Goal: Task Accomplishment & Management: Use online tool/utility

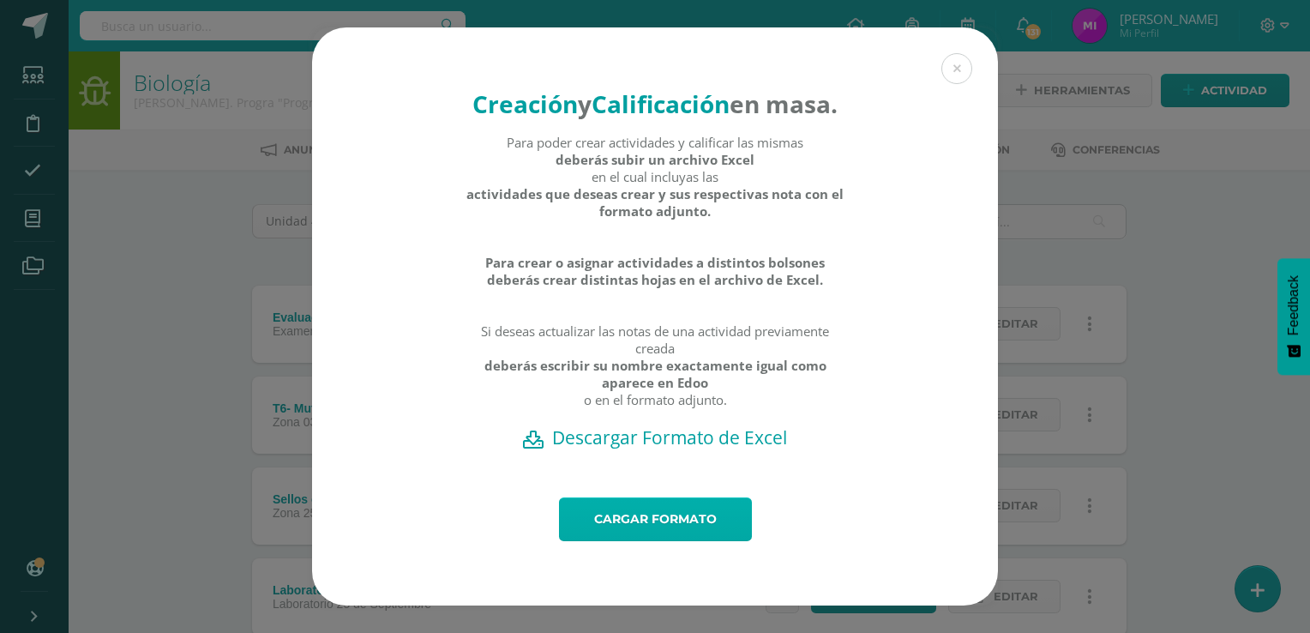
click at [687, 538] on link "Cargar formato" at bounding box center [655, 519] width 193 height 44
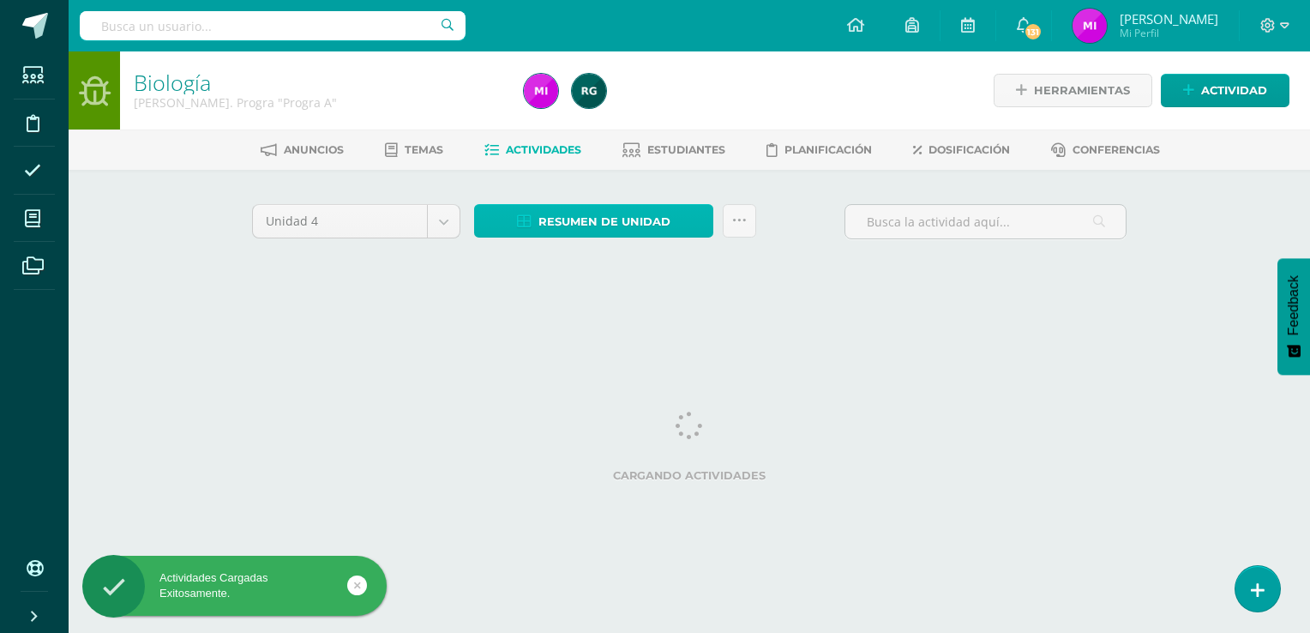
click at [614, 212] on span "Resumen de unidad" at bounding box center [604, 222] width 132 height 32
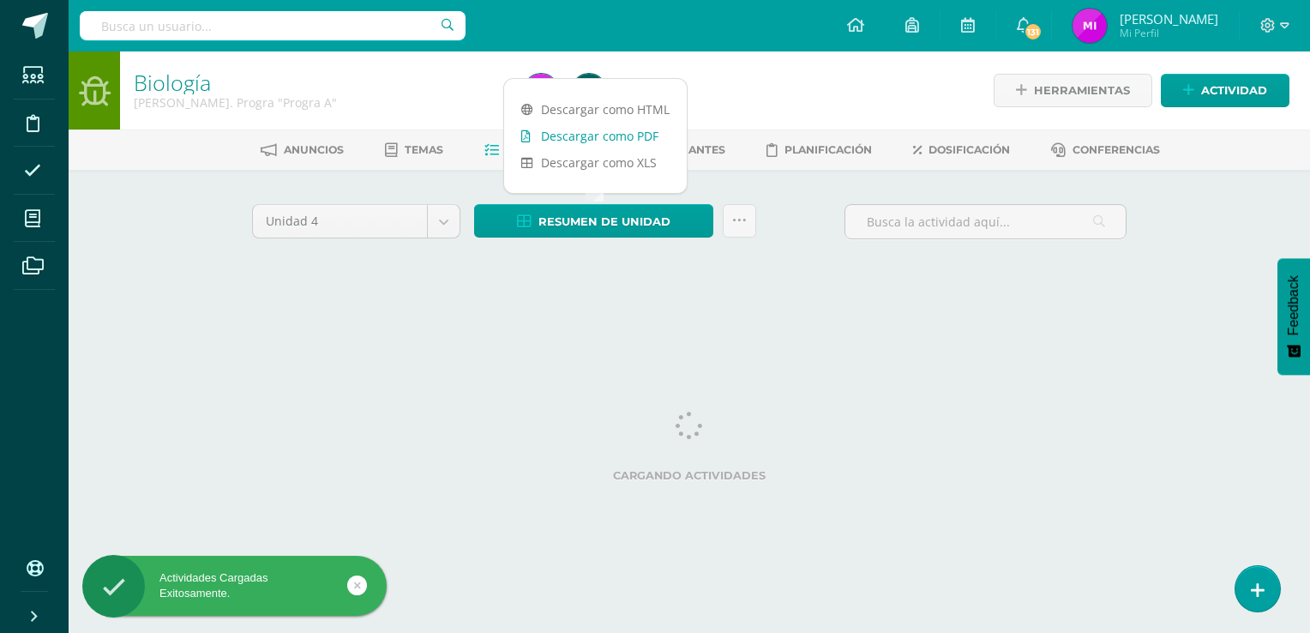
click at [589, 143] on link "Descargar como PDF" at bounding box center [595, 136] width 183 height 27
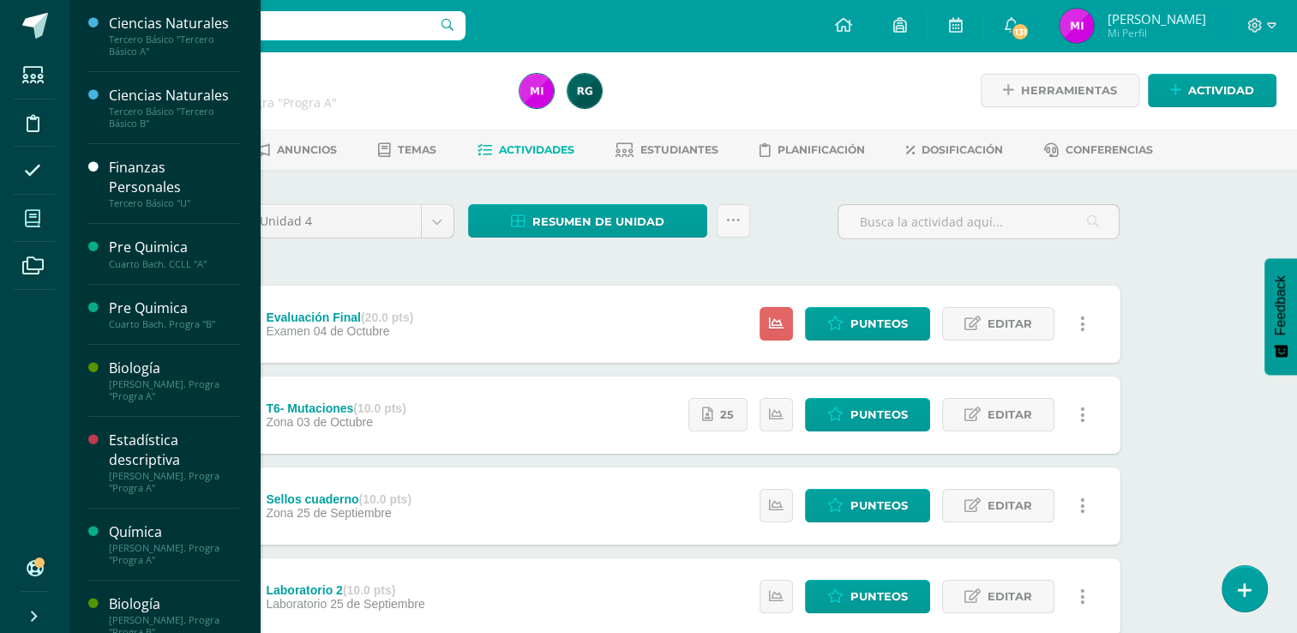
click at [25, 218] on icon at bounding box center [32, 218] width 15 height 17
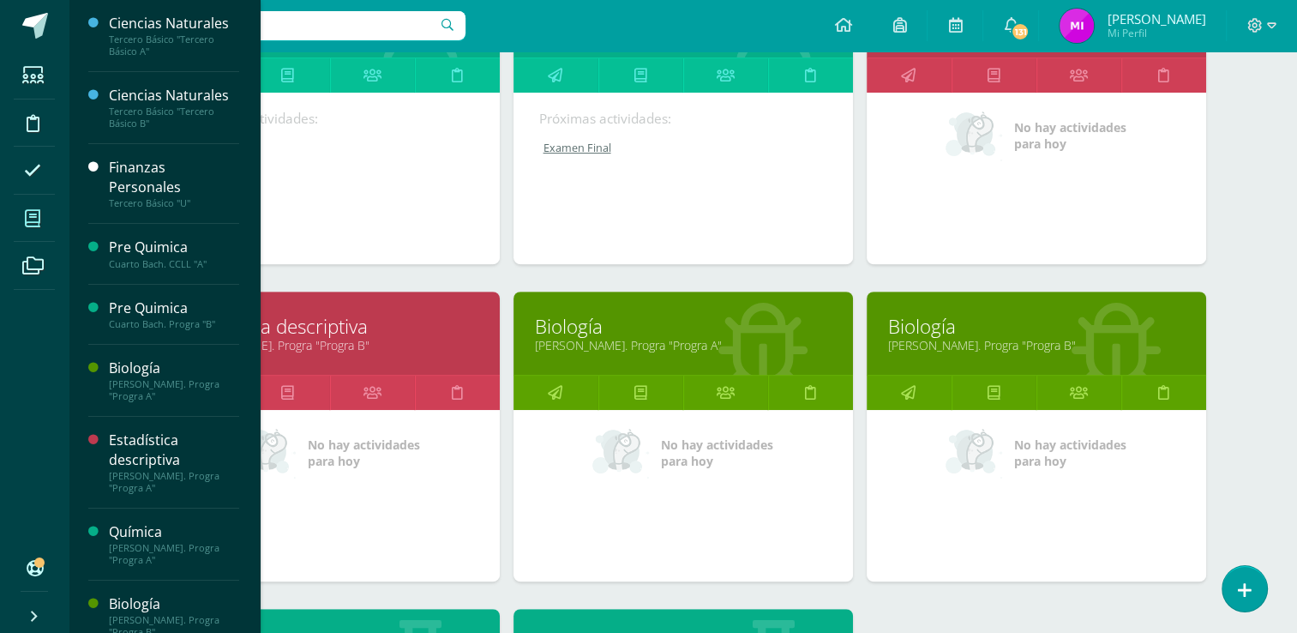
scroll to position [686, 0]
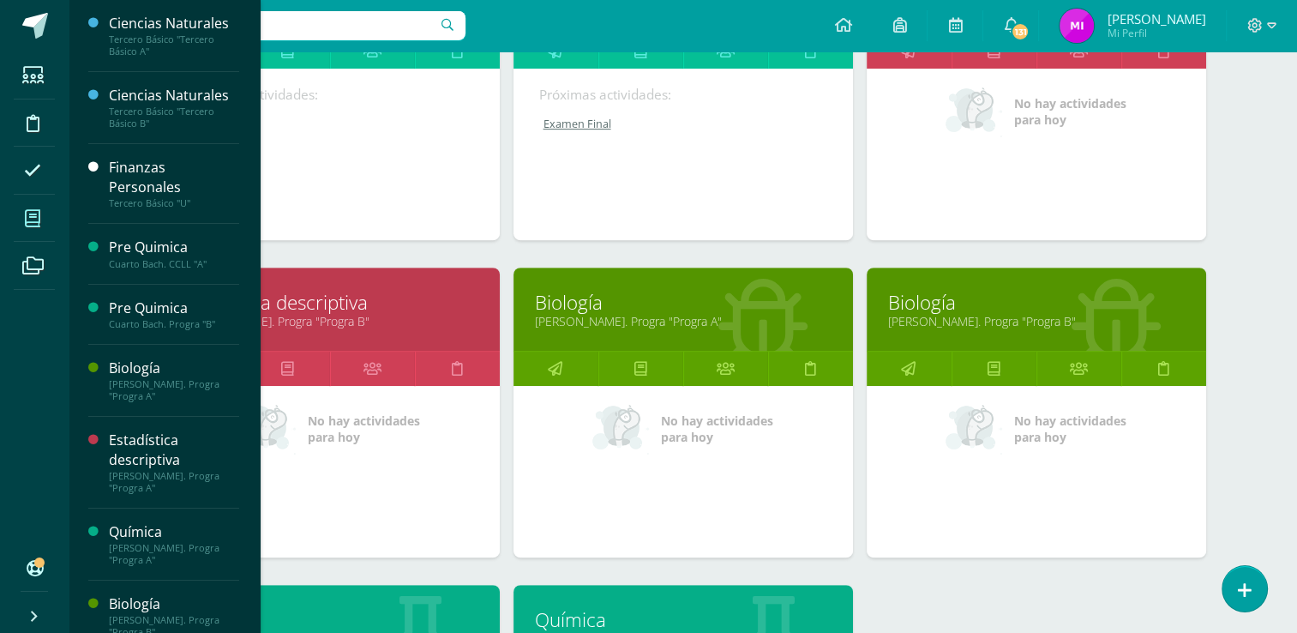
click at [957, 308] on link "Biología" at bounding box center [1036, 302] width 297 height 27
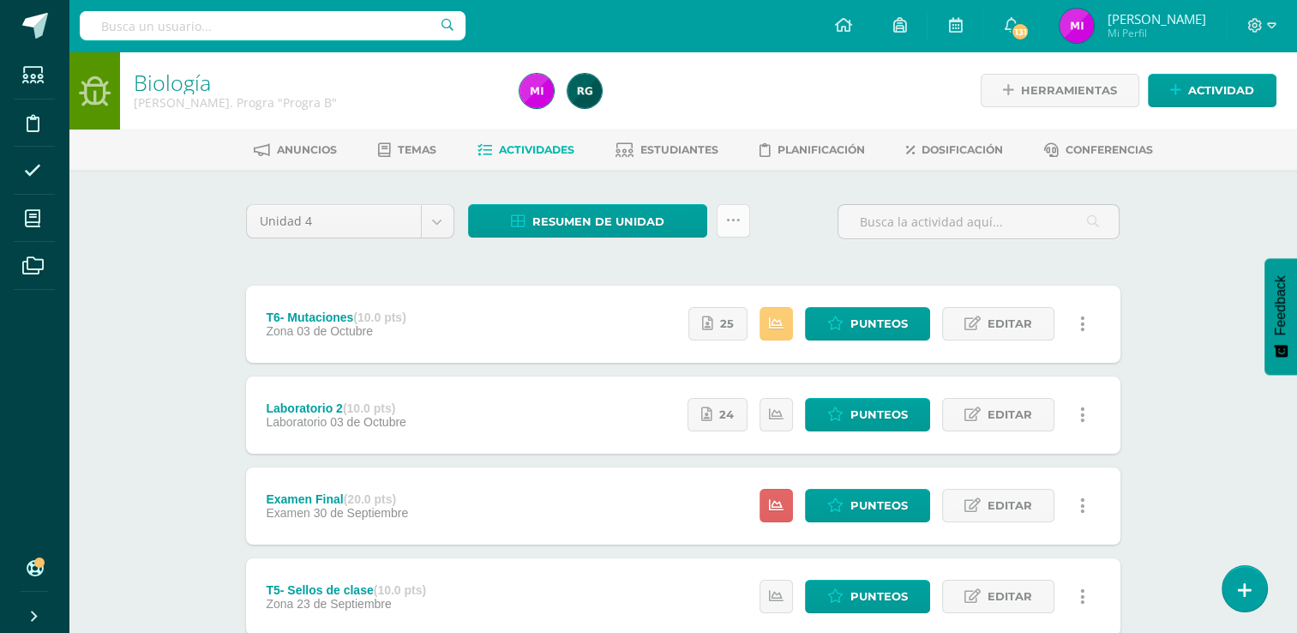
click at [734, 219] on icon at bounding box center [733, 220] width 15 height 15
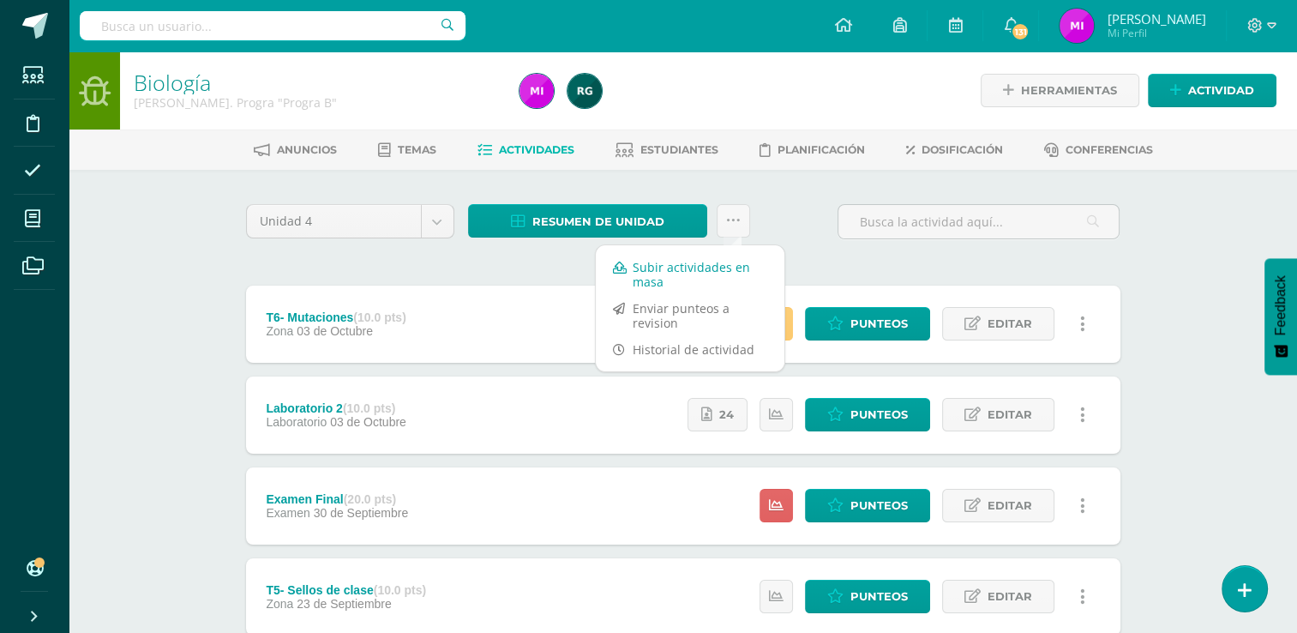
click at [692, 271] on link "Subir actividades en masa" at bounding box center [690, 274] width 189 height 41
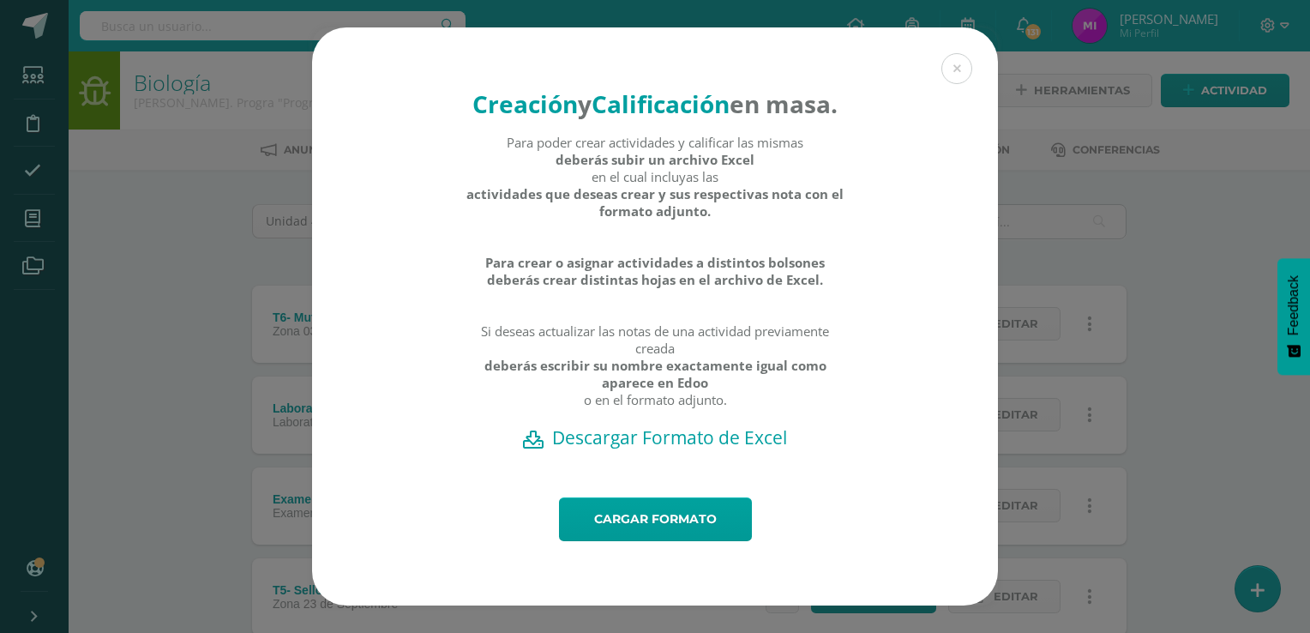
click at [624, 449] on h2 "Descargar Formato de Excel" at bounding box center [655, 437] width 626 height 24
click at [648, 541] on link "Cargar formato" at bounding box center [655, 519] width 193 height 44
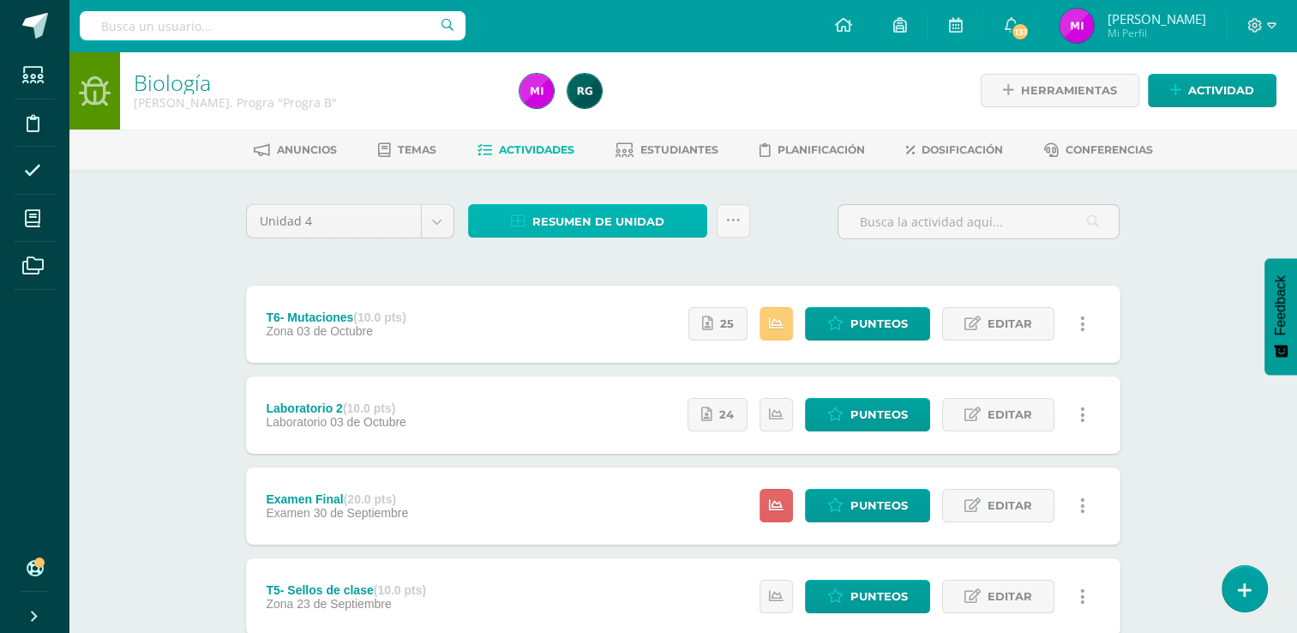
click at [590, 219] on span "Resumen de unidad" at bounding box center [598, 222] width 132 height 32
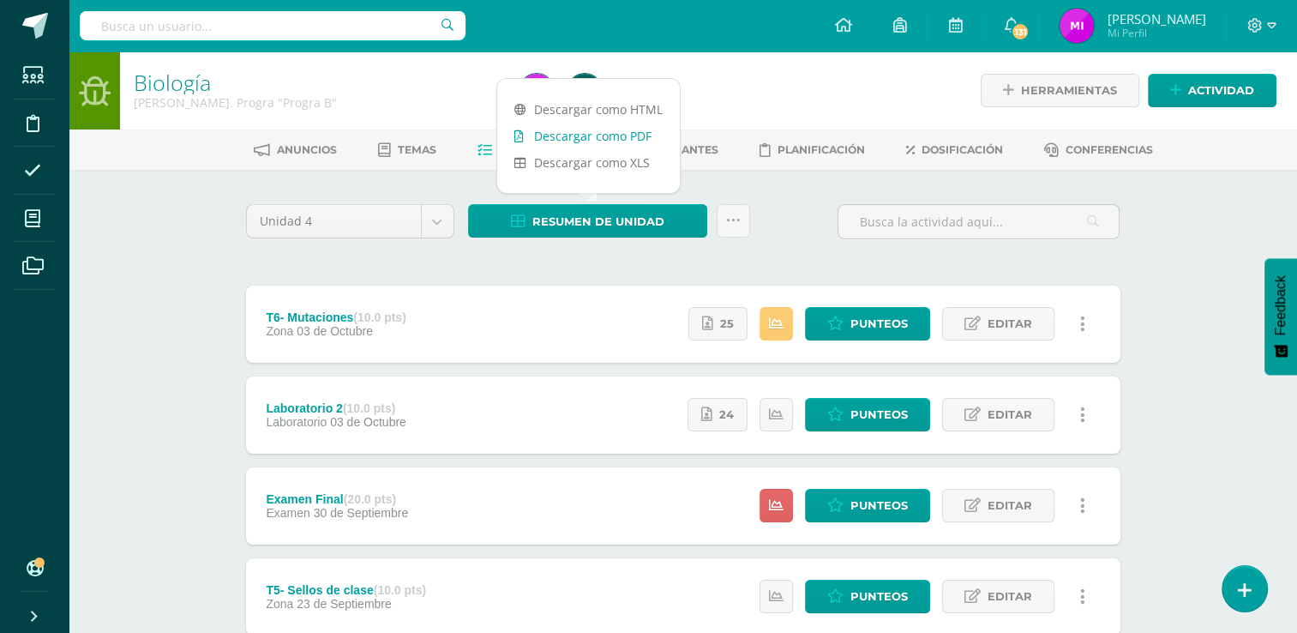
click at [554, 140] on link "Descargar como PDF" at bounding box center [588, 136] width 183 height 27
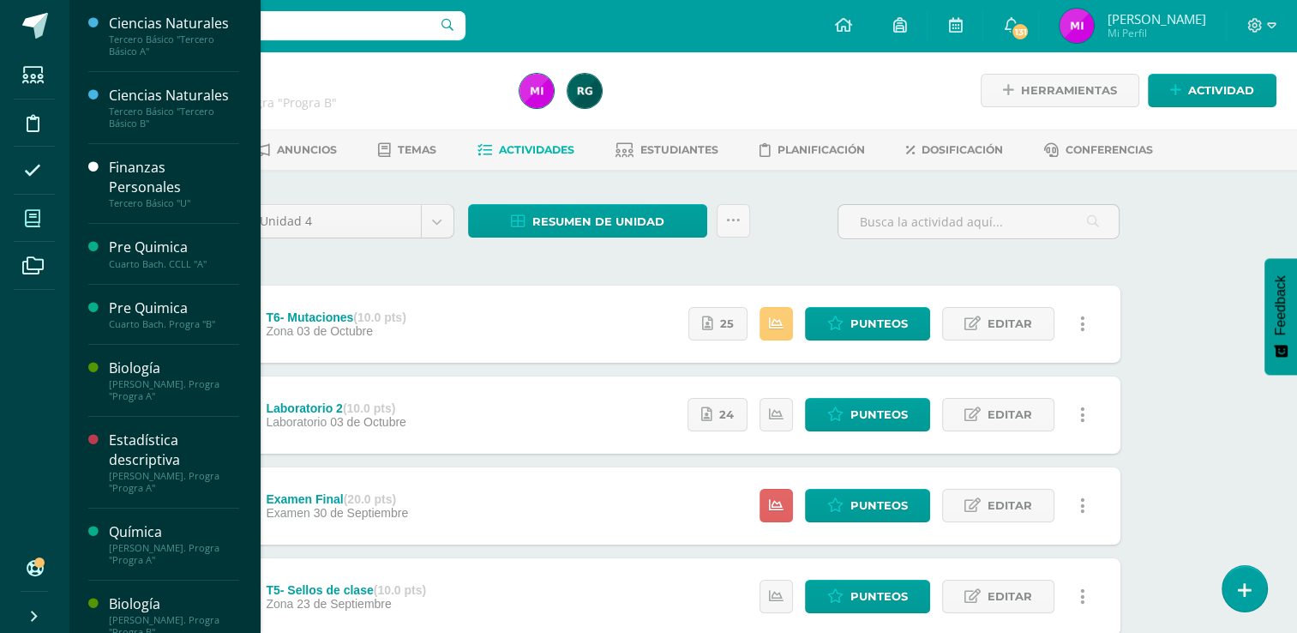
click at [39, 226] on icon at bounding box center [32, 218] width 15 height 17
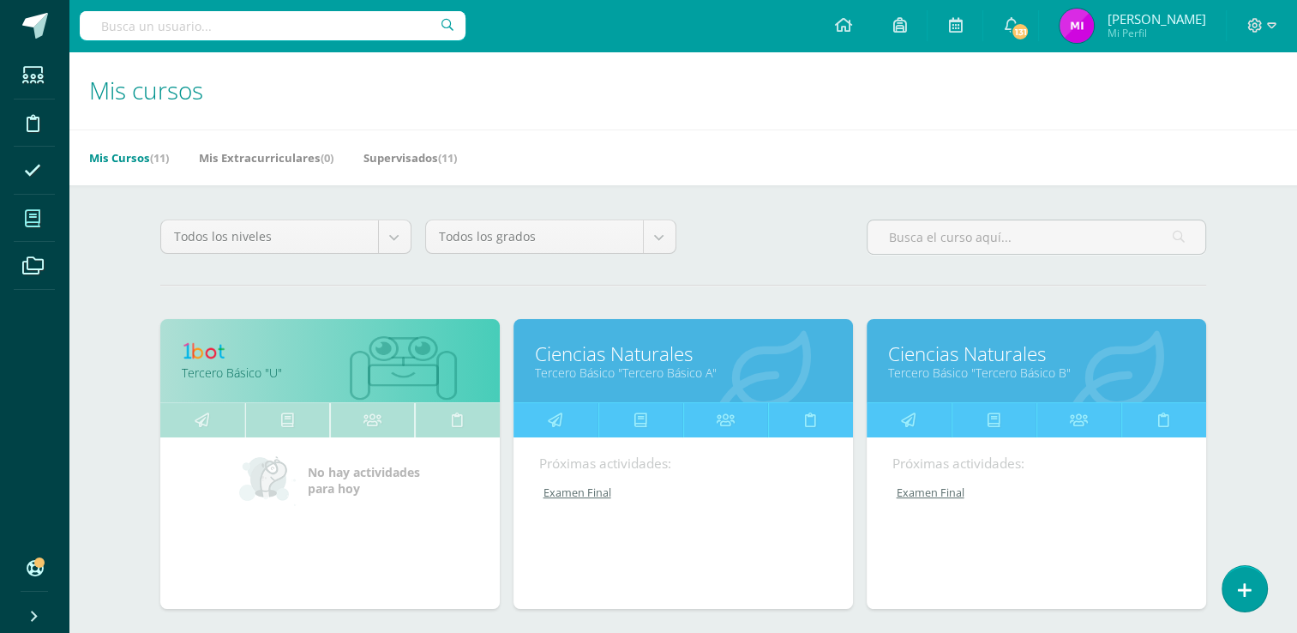
click at [795, 132] on div "Mis Cursos (11) Mis Extracurriculares (0) Supervisados (11)" at bounding box center [703, 157] width 1269 height 56
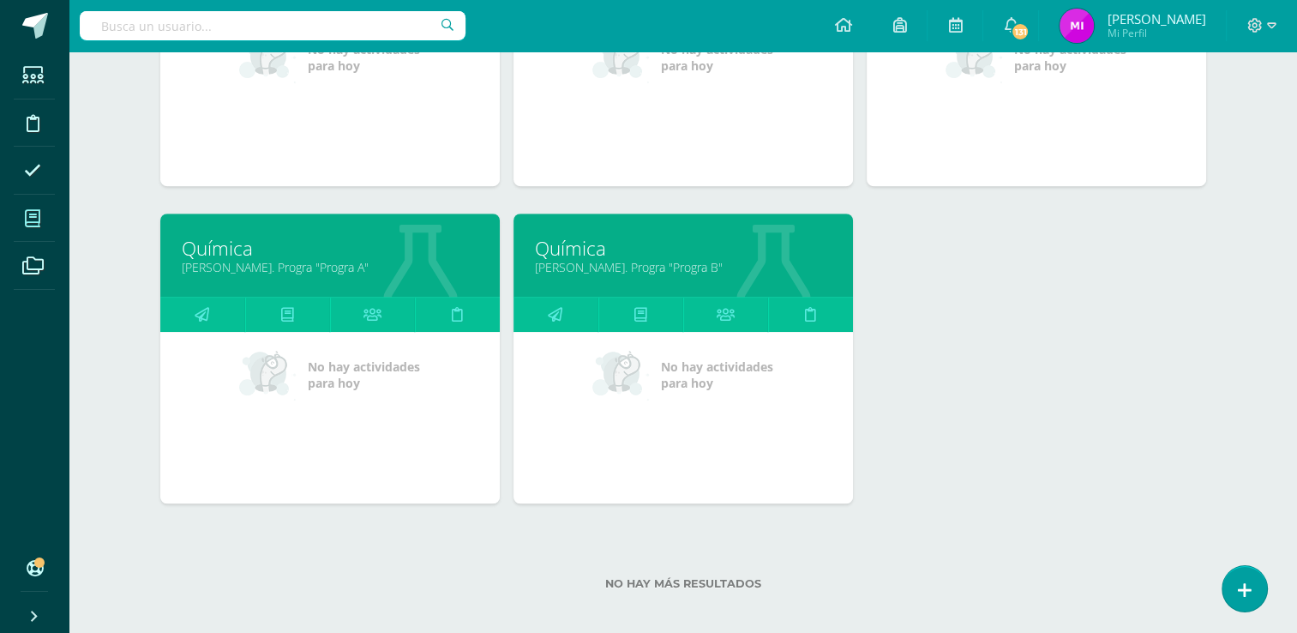
scroll to position [1063, 0]
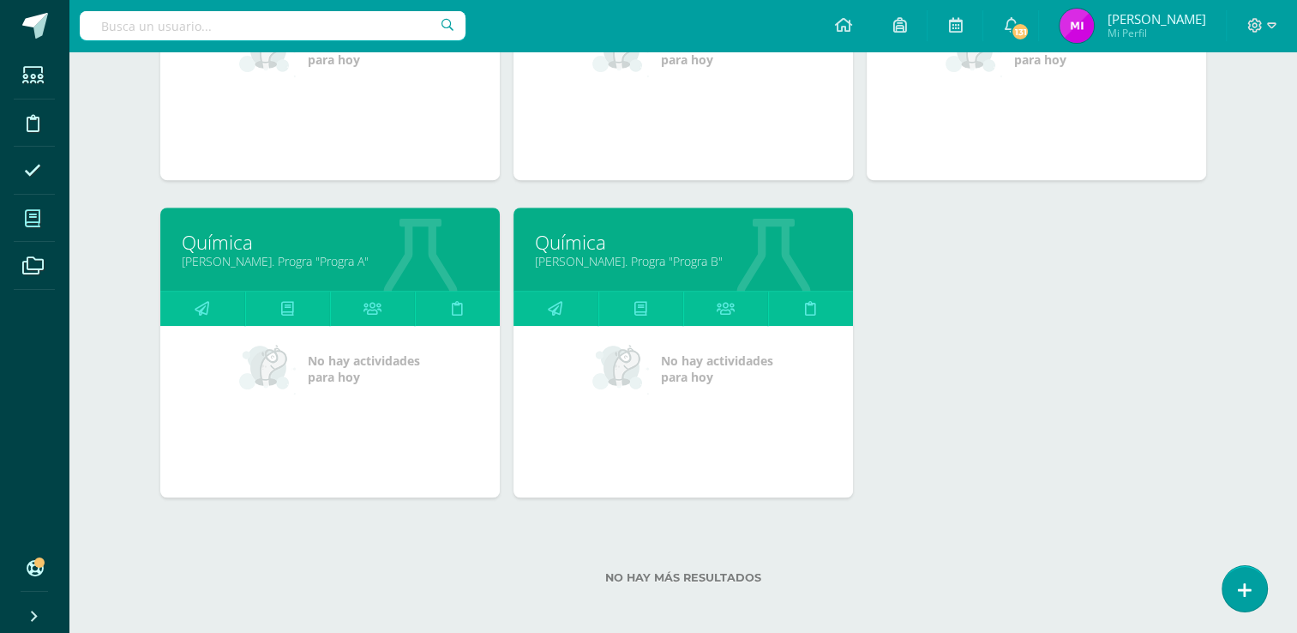
click at [225, 249] on link "Química" at bounding box center [330, 242] width 297 height 27
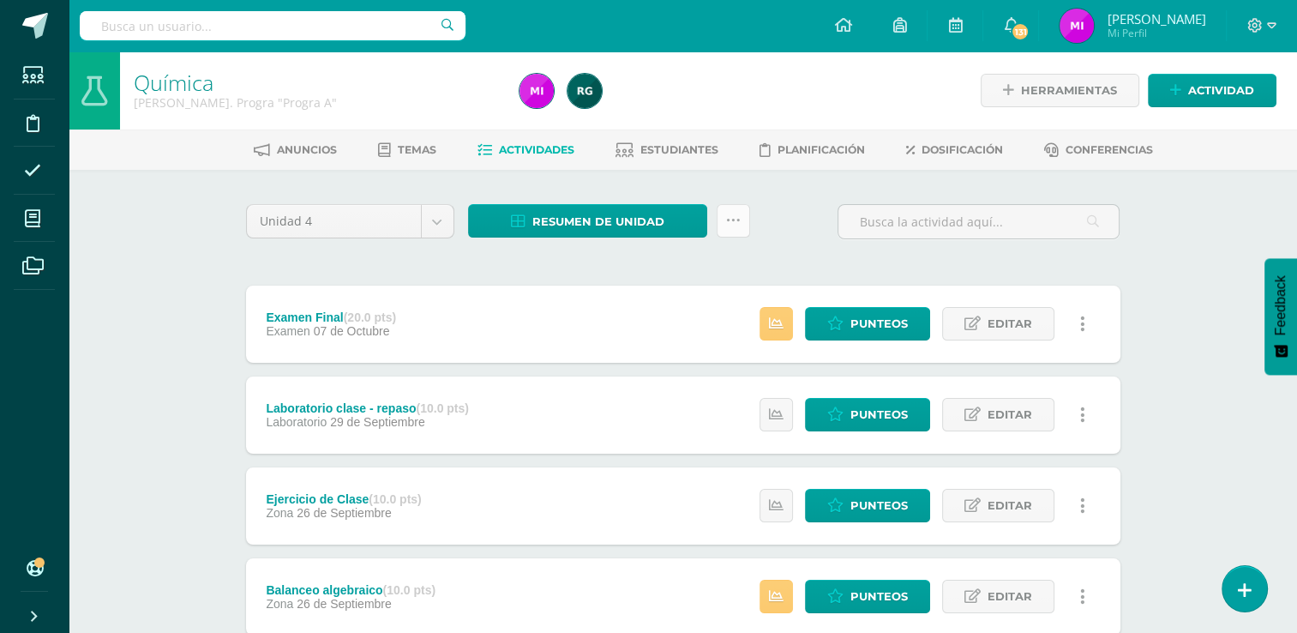
click at [736, 225] on icon at bounding box center [733, 220] width 15 height 15
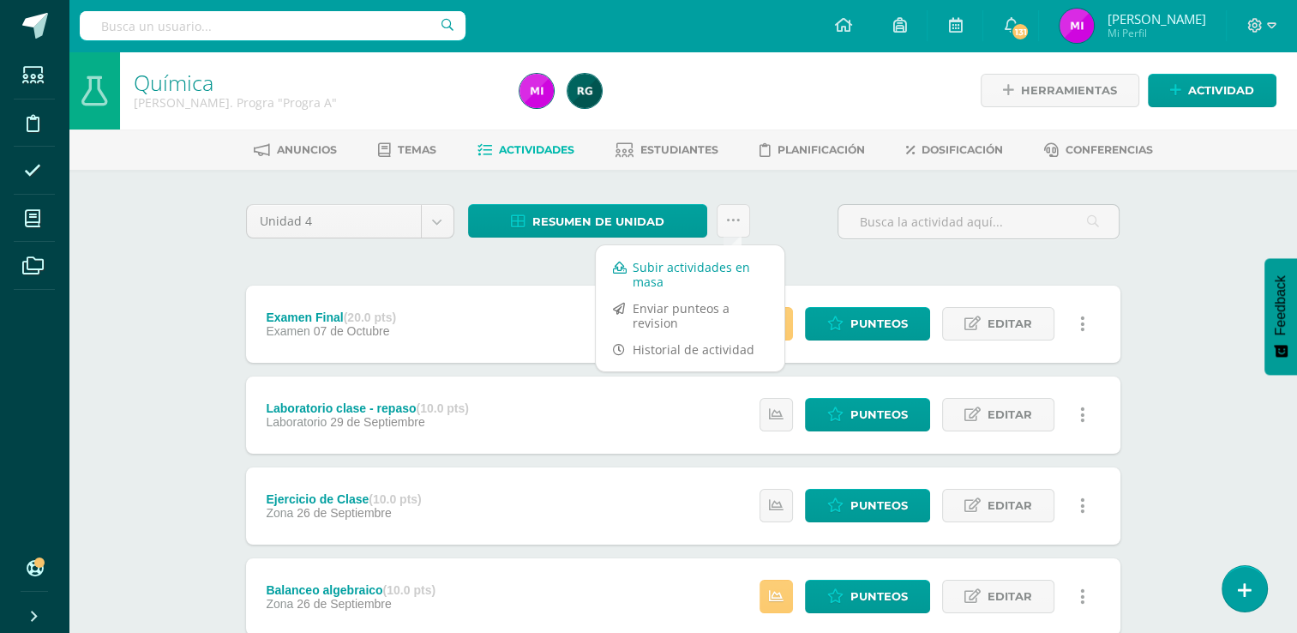
click at [717, 273] on link "Subir actividades en masa" at bounding box center [690, 274] width 189 height 41
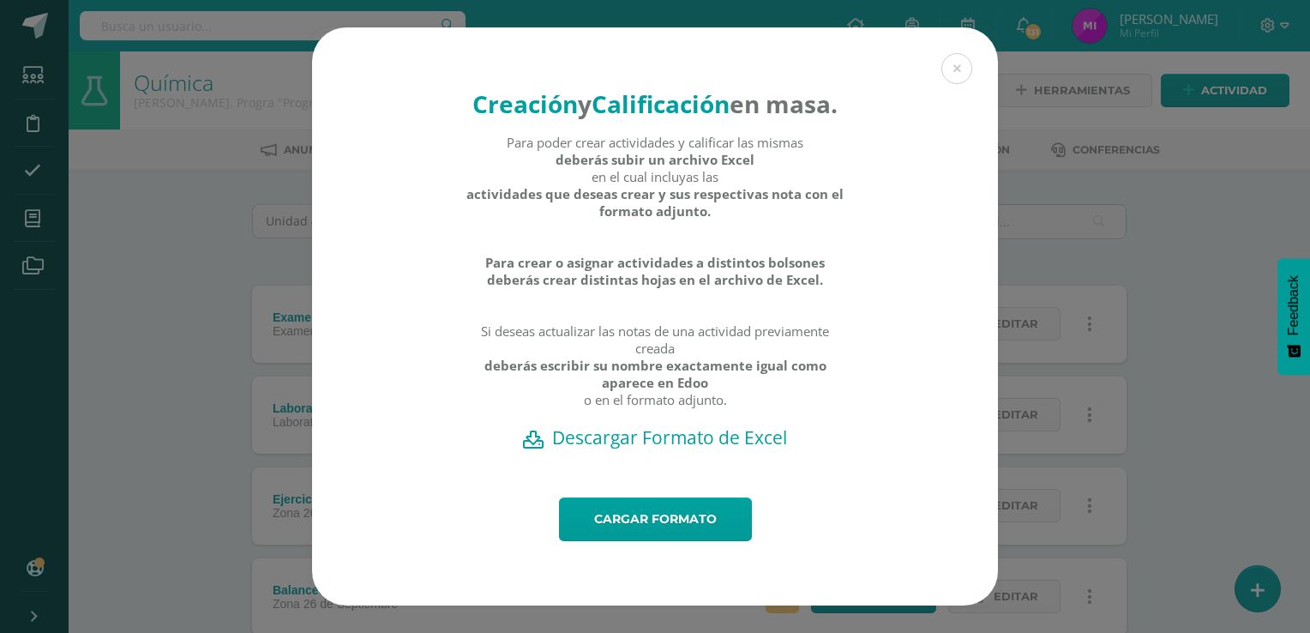
click at [634, 449] on h2 "Descargar Formato de Excel" at bounding box center [655, 437] width 626 height 24
click at [198, 317] on div "Creación y Calificación en masa. Para poder crear actividades y calificar las m…" at bounding box center [655, 316] width 1296 height 578
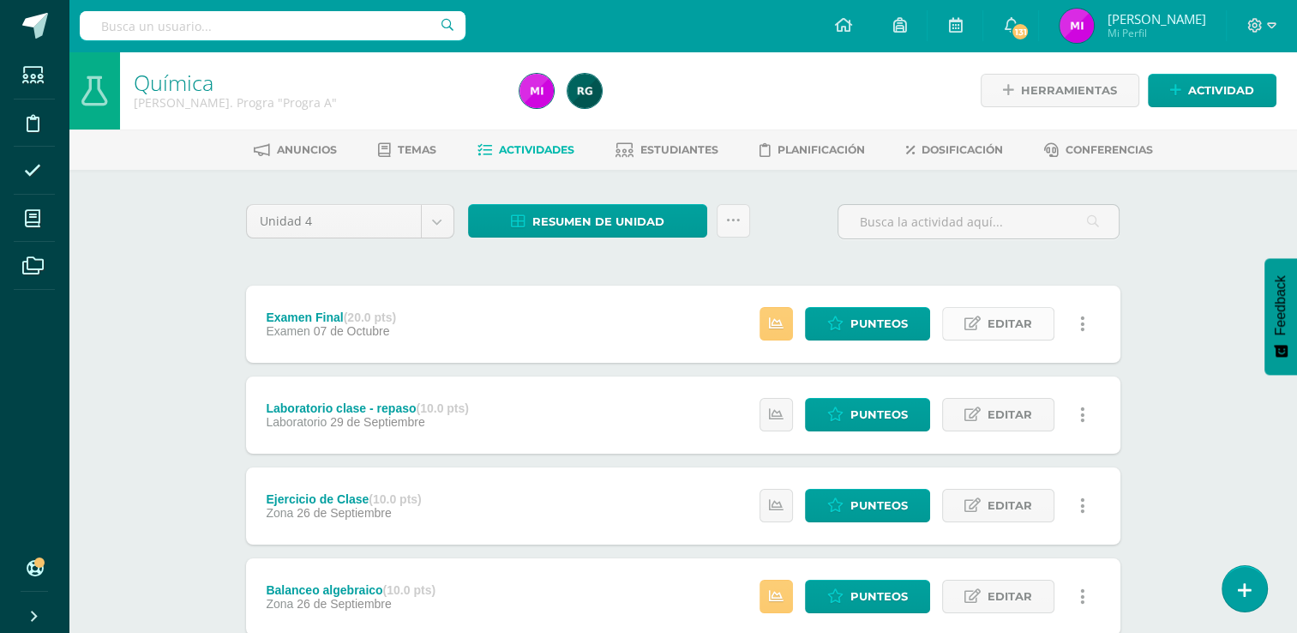
click at [1016, 328] on span "Editar" at bounding box center [1009, 324] width 45 height 32
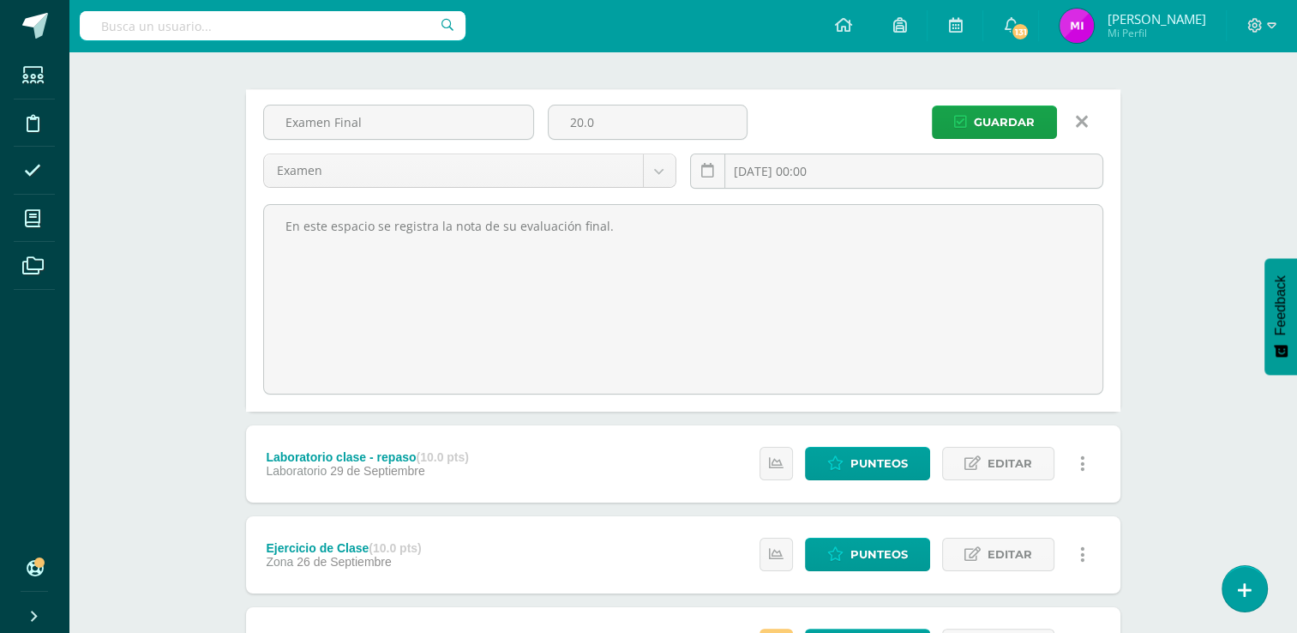
scroll to position [194, 0]
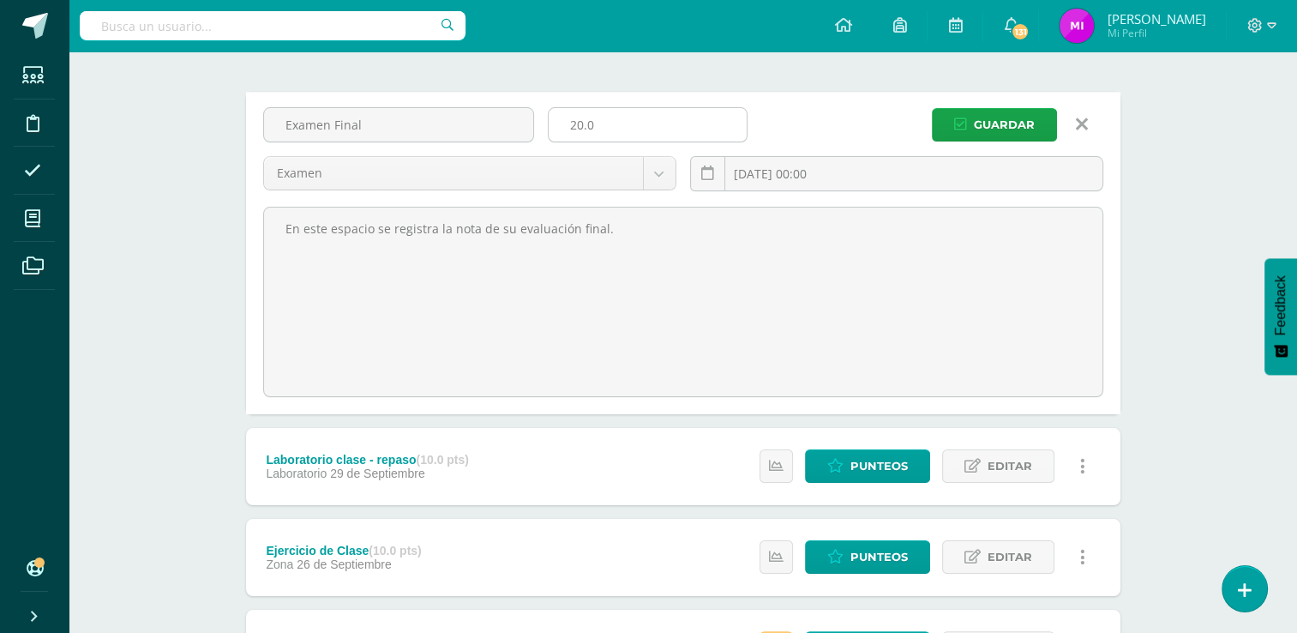
click at [622, 127] on input "20.0" at bounding box center [648, 124] width 198 height 33
type input "2"
type input "30"
click at [981, 117] on span "Guardar" at bounding box center [1004, 125] width 61 height 32
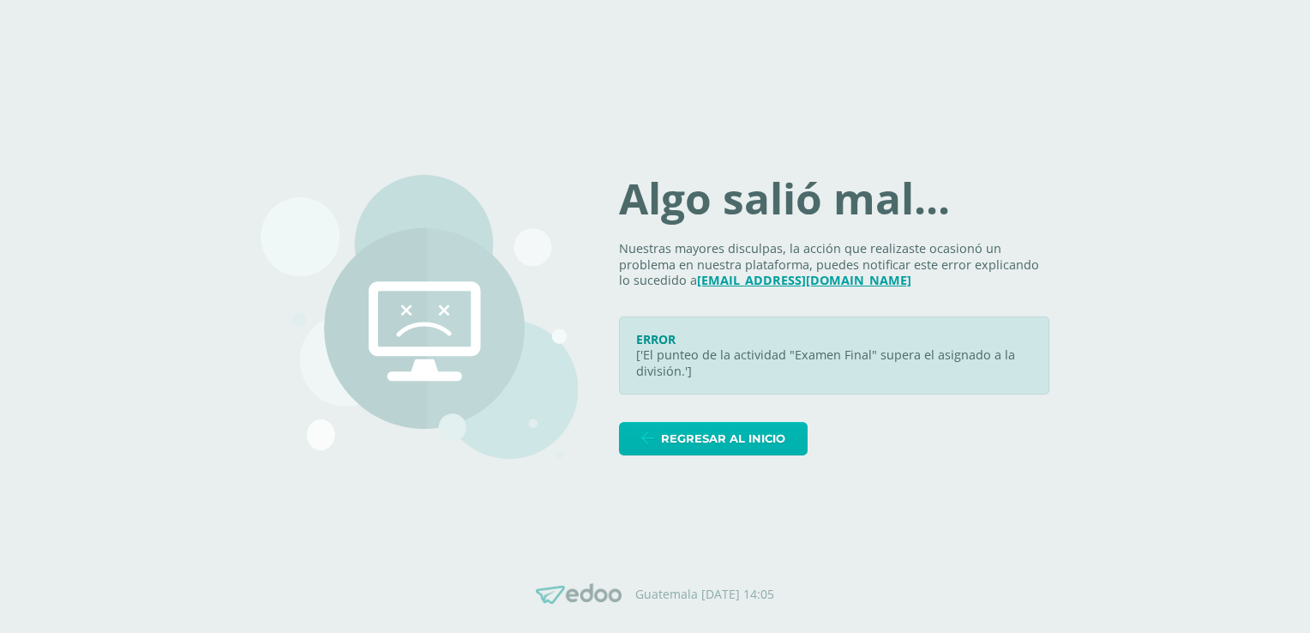
click at [757, 443] on span "Regresar al inicio" at bounding box center [723, 439] width 124 height 32
click at [757, 444] on span "Regresar al inicio" at bounding box center [723, 439] width 124 height 32
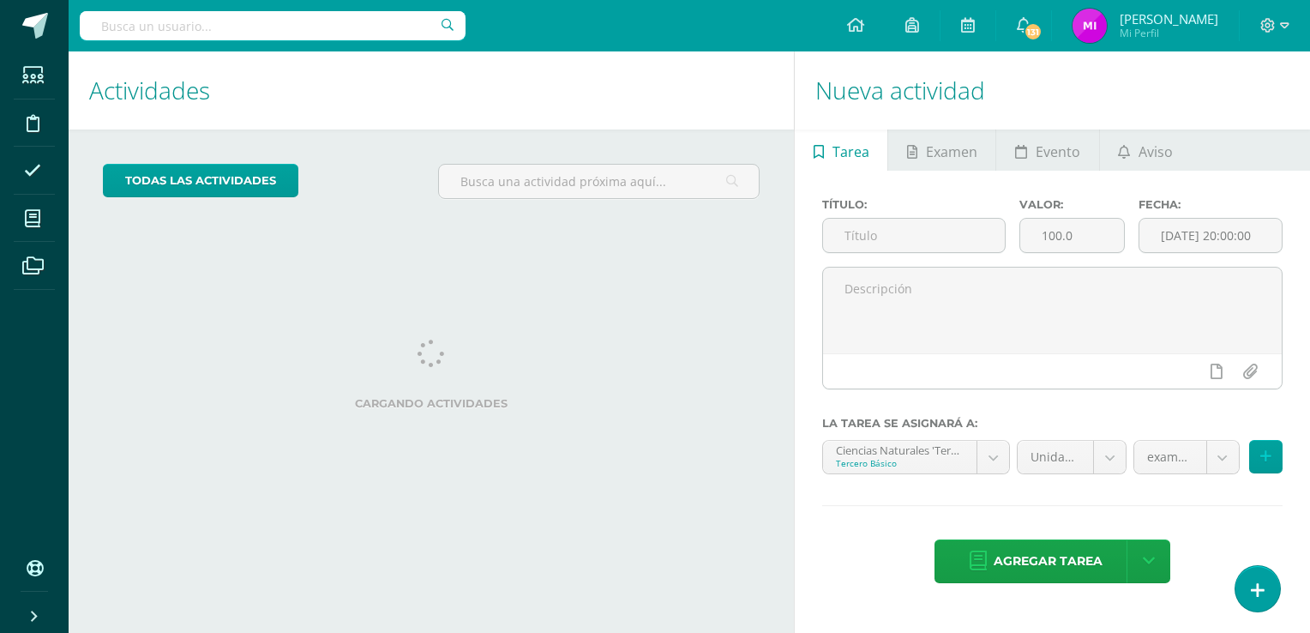
click at [723, 111] on h1 "Actividades" at bounding box center [431, 90] width 684 height 78
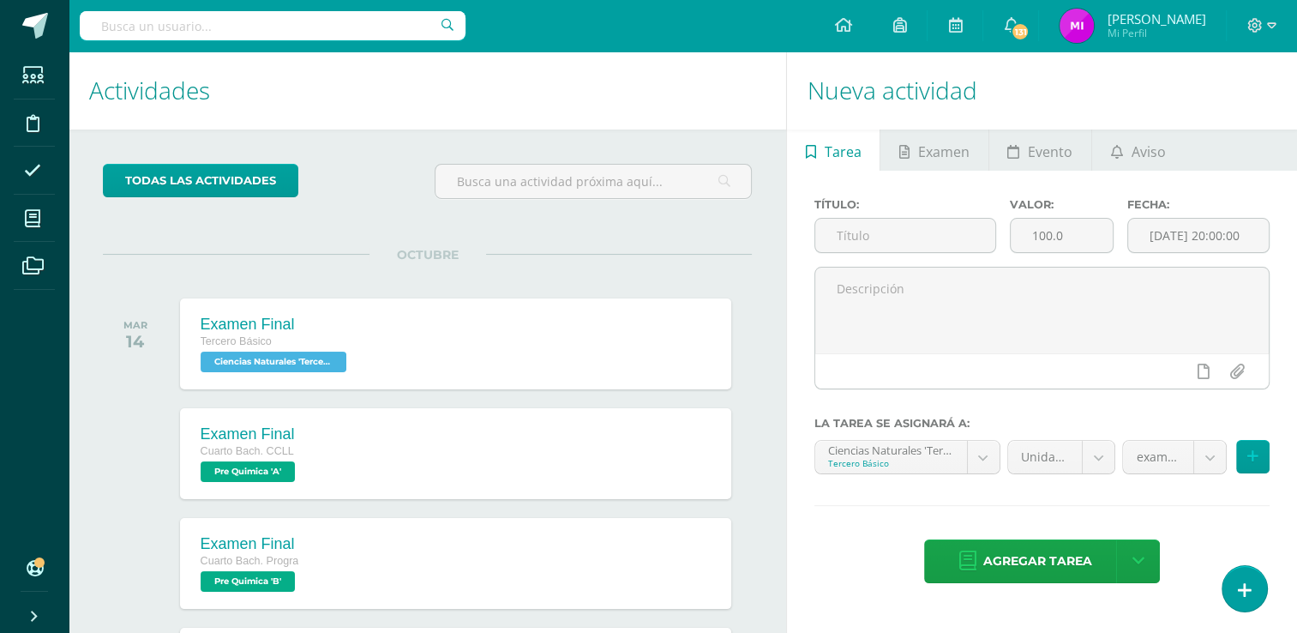
click at [380, 129] on h1 "Actividades" at bounding box center [427, 90] width 676 height 78
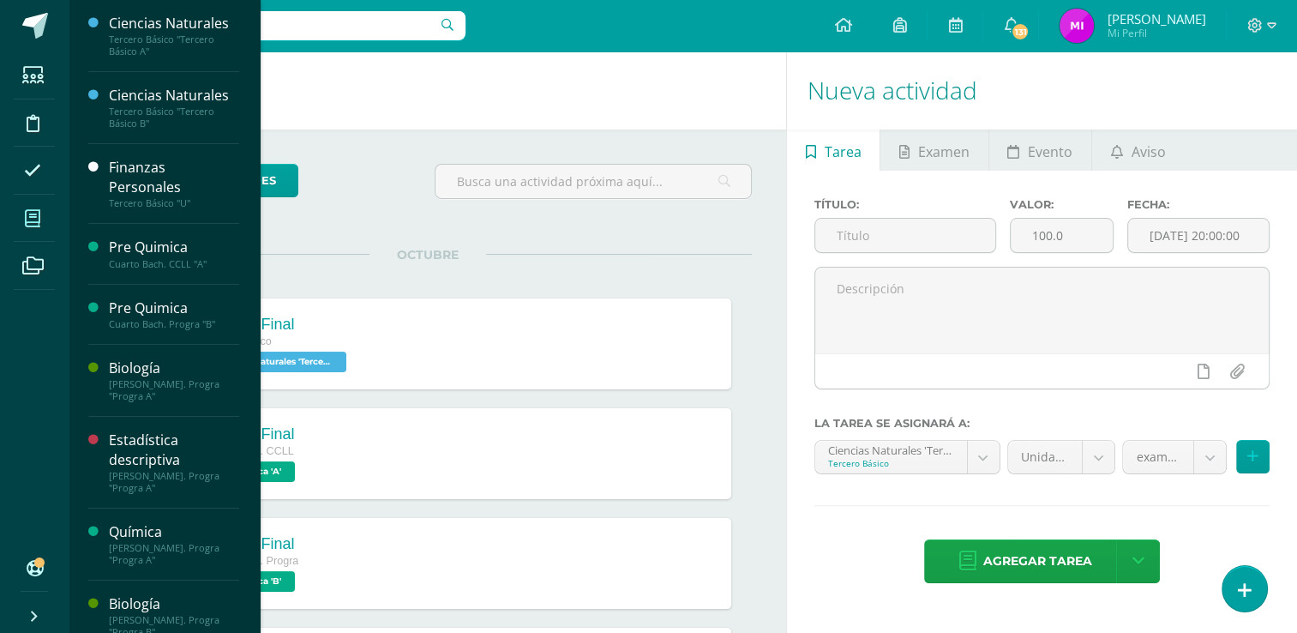
click at [27, 220] on icon at bounding box center [32, 218] width 15 height 17
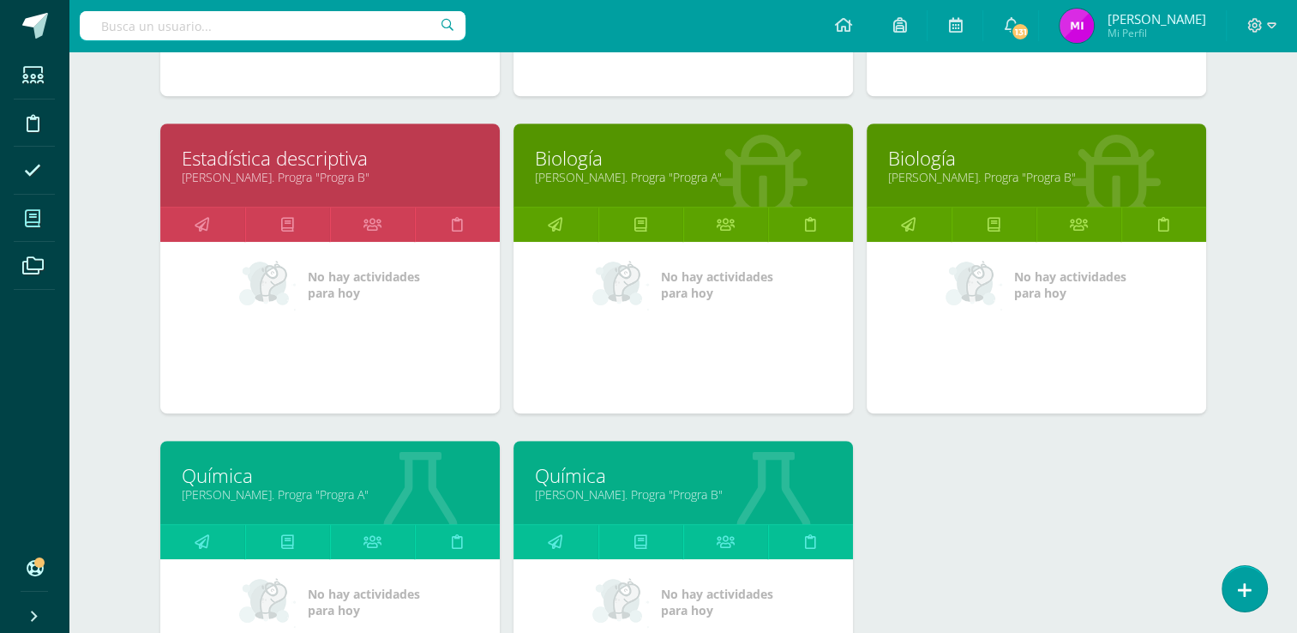
scroll to position [1066, 0]
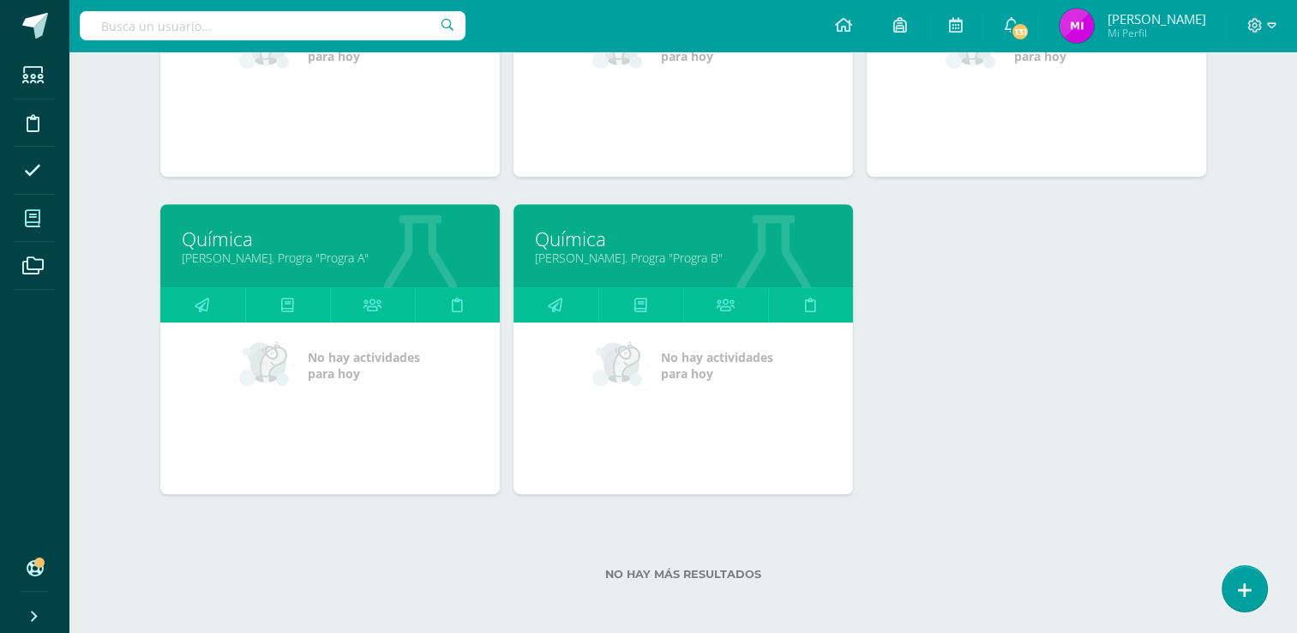
click at [255, 242] on link "Química" at bounding box center [330, 238] width 297 height 27
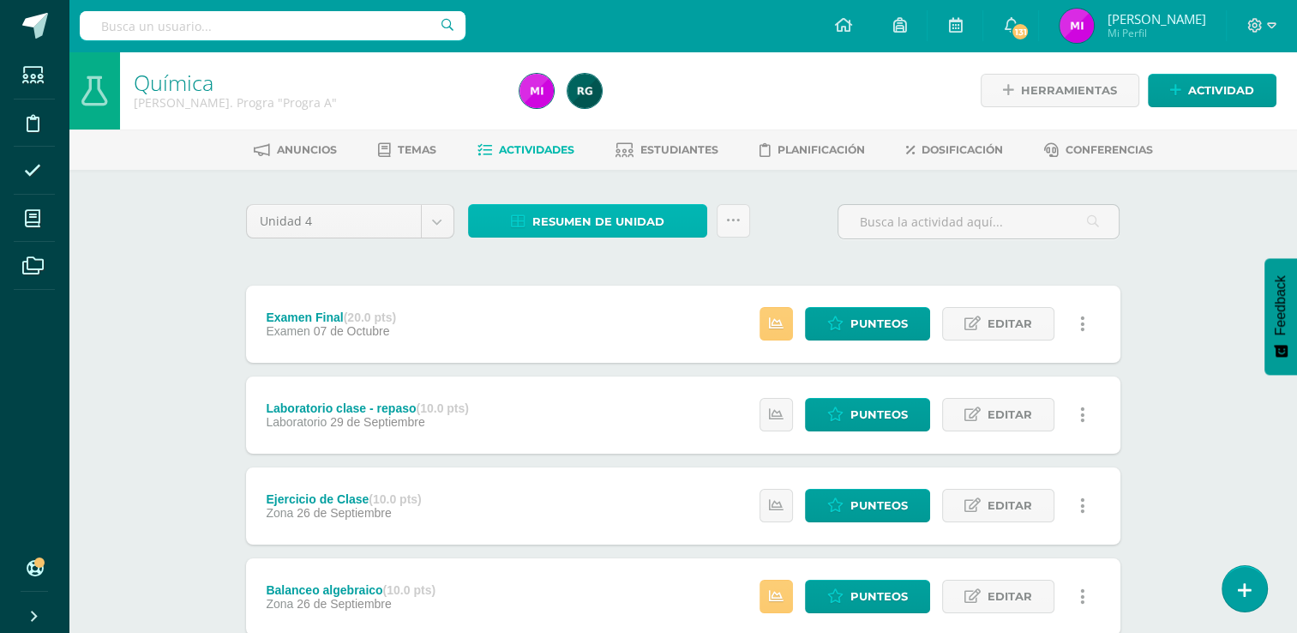
click at [586, 220] on span "Resumen de unidad" at bounding box center [598, 222] width 132 height 32
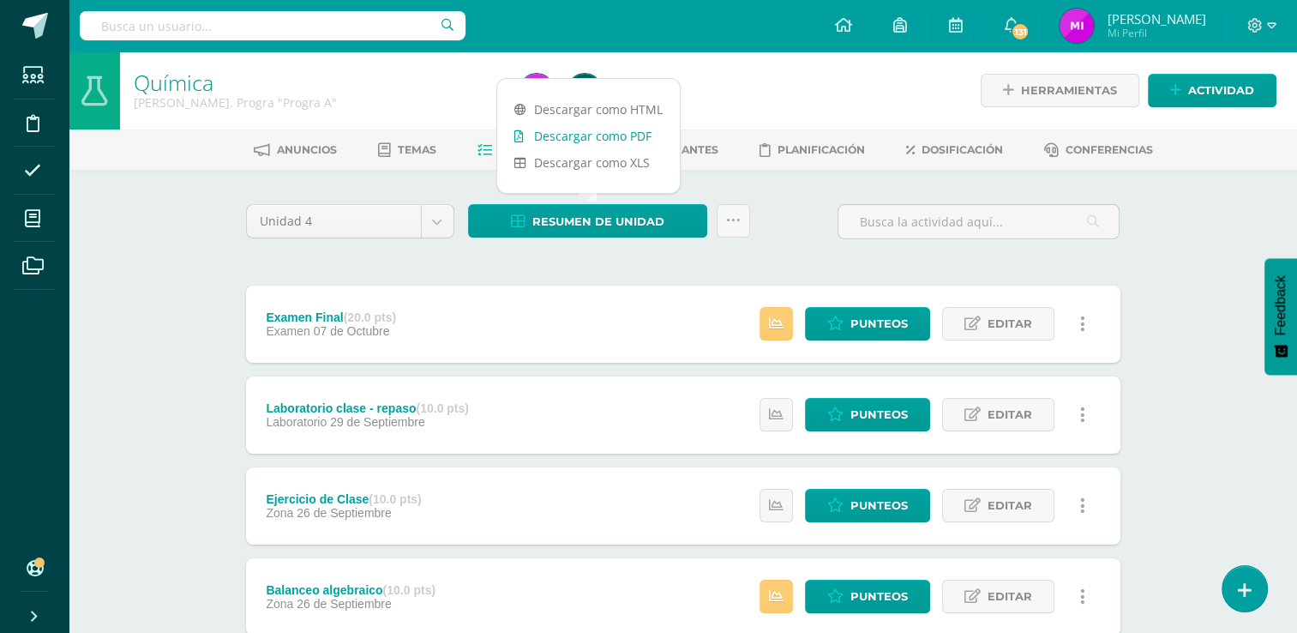
click at [573, 139] on link "Descargar como PDF" at bounding box center [588, 136] width 183 height 27
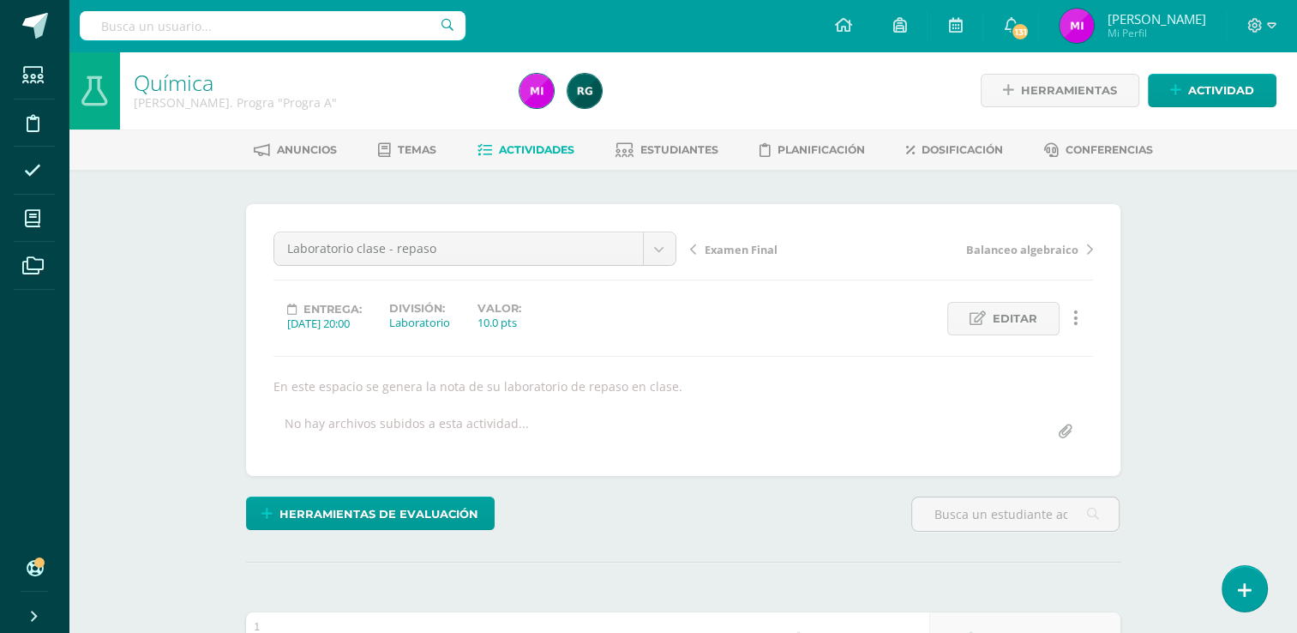
click at [534, 149] on span "Actividades" at bounding box center [536, 149] width 75 height 13
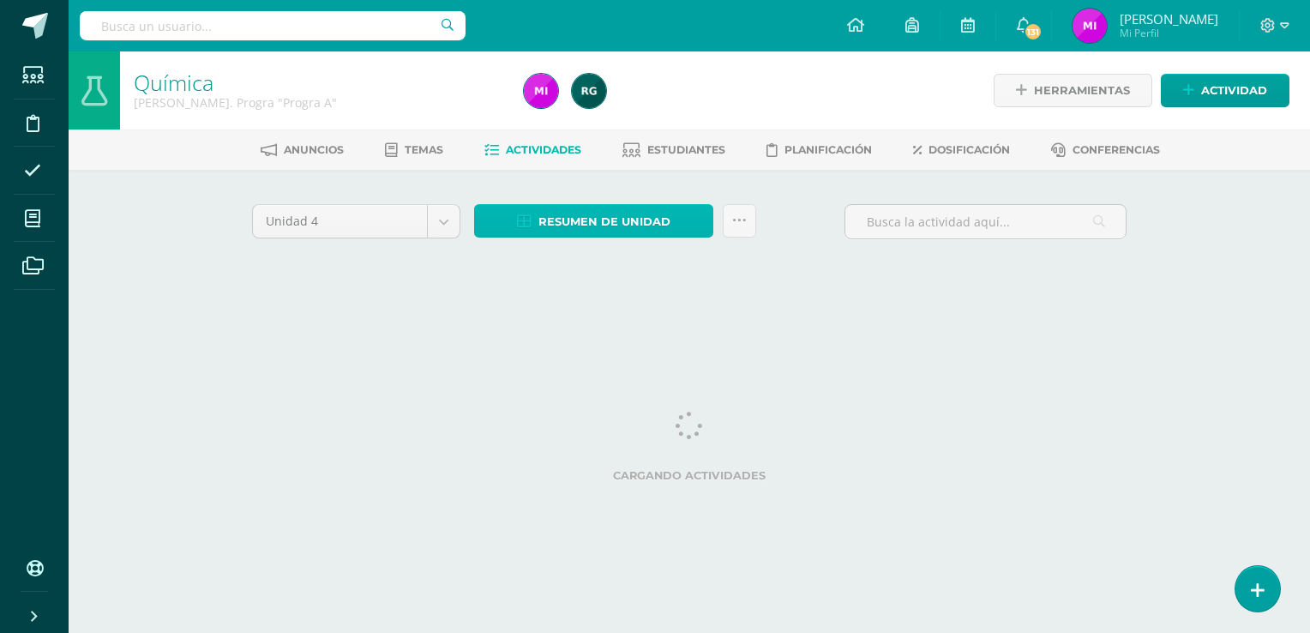
click at [598, 214] on span "Resumen de unidad" at bounding box center [604, 222] width 132 height 32
click at [717, 258] on div "Unidad 4 Unidad 1 Unidad 2 Unidad 3 Unidad 4 Resumen de unidad Subir actividade…" at bounding box center [689, 244] width 888 height 81
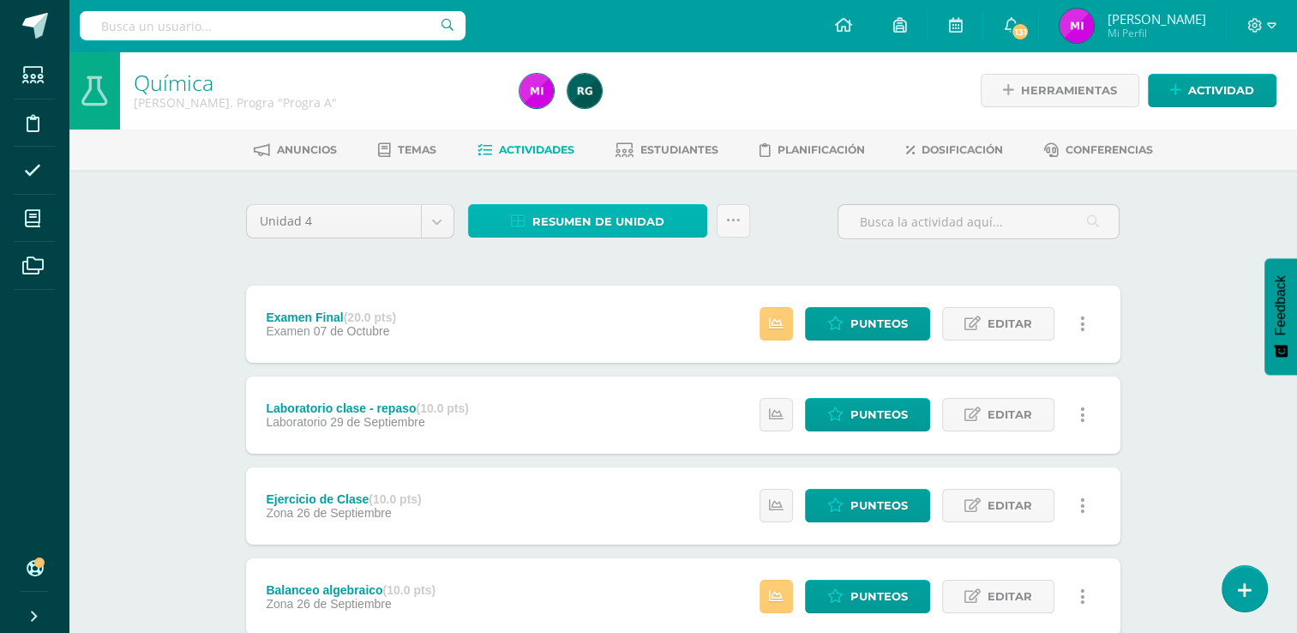
click at [593, 218] on span "Resumen de unidad" at bounding box center [598, 222] width 132 height 32
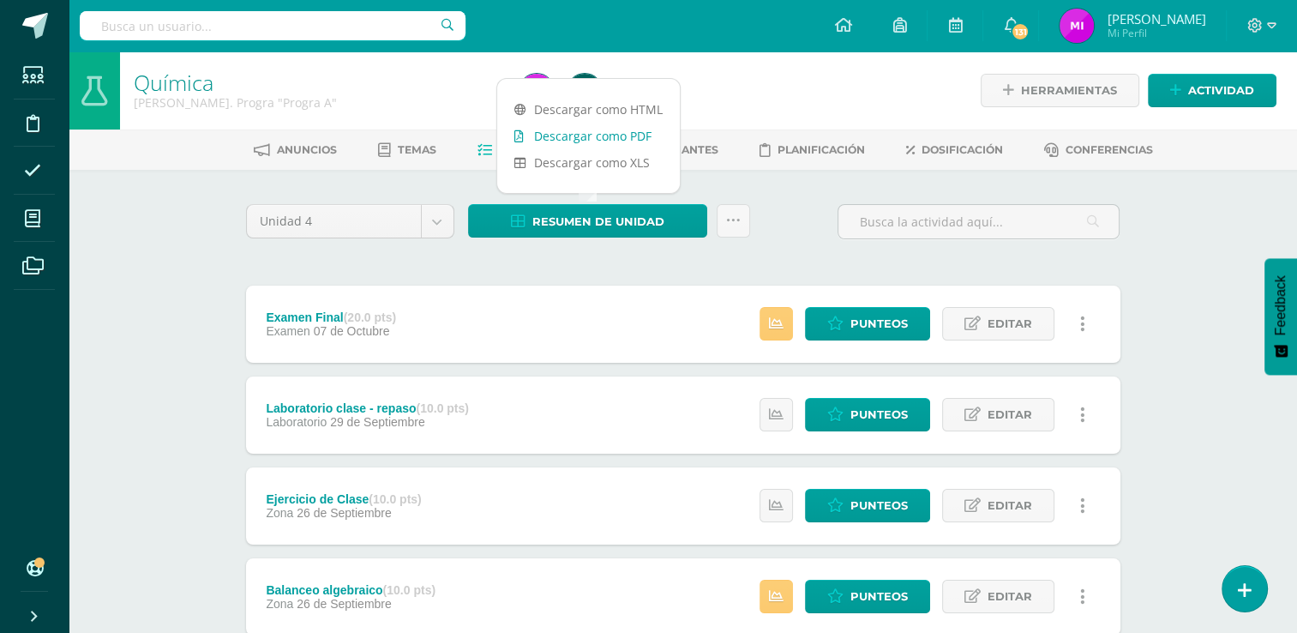
click at [569, 135] on link "Descargar como PDF" at bounding box center [588, 136] width 183 height 27
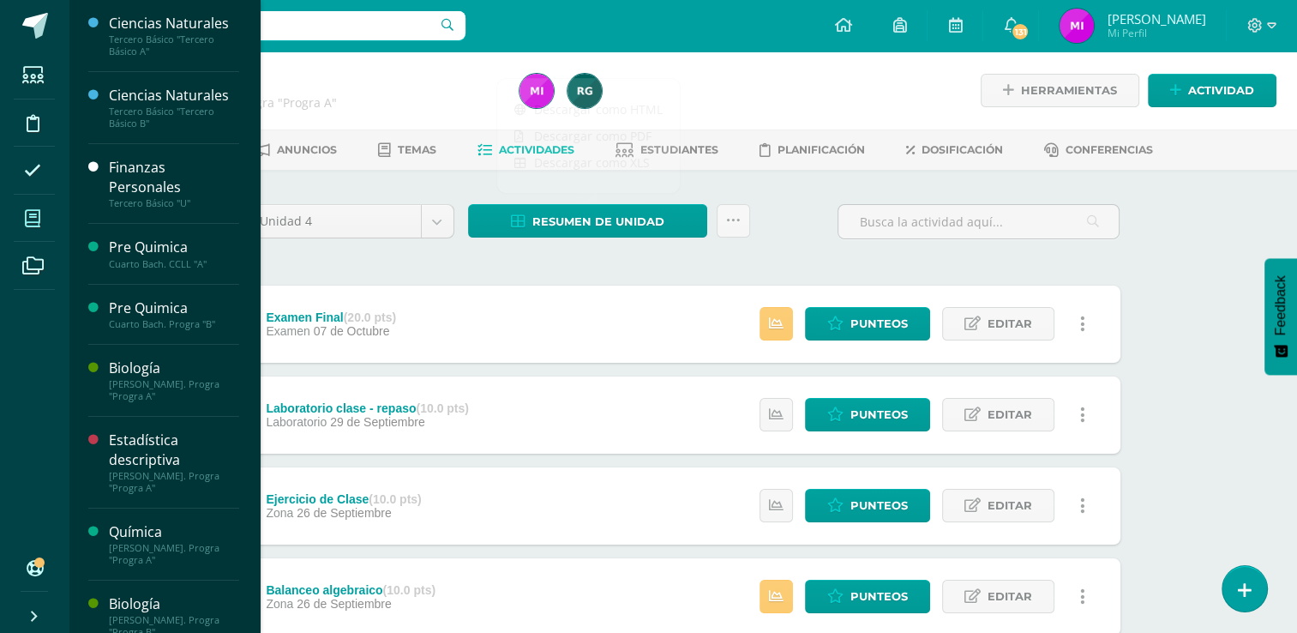
click at [28, 218] on icon at bounding box center [32, 218] width 15 height 17
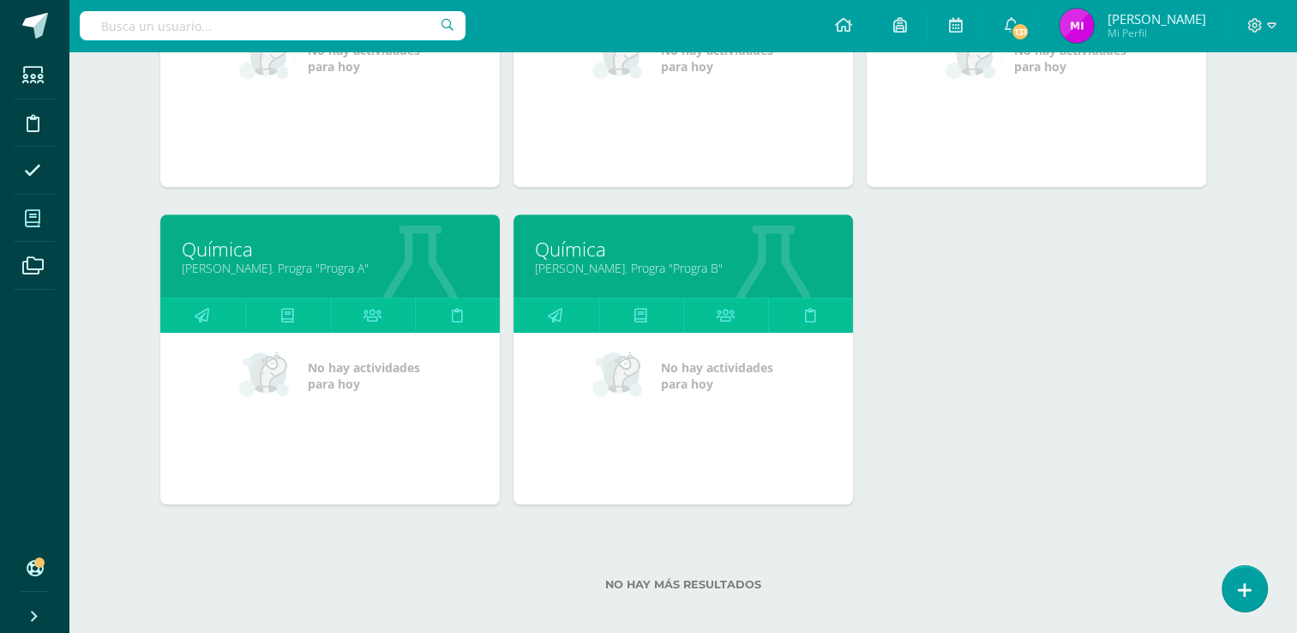
scroll to position [1066, 0]
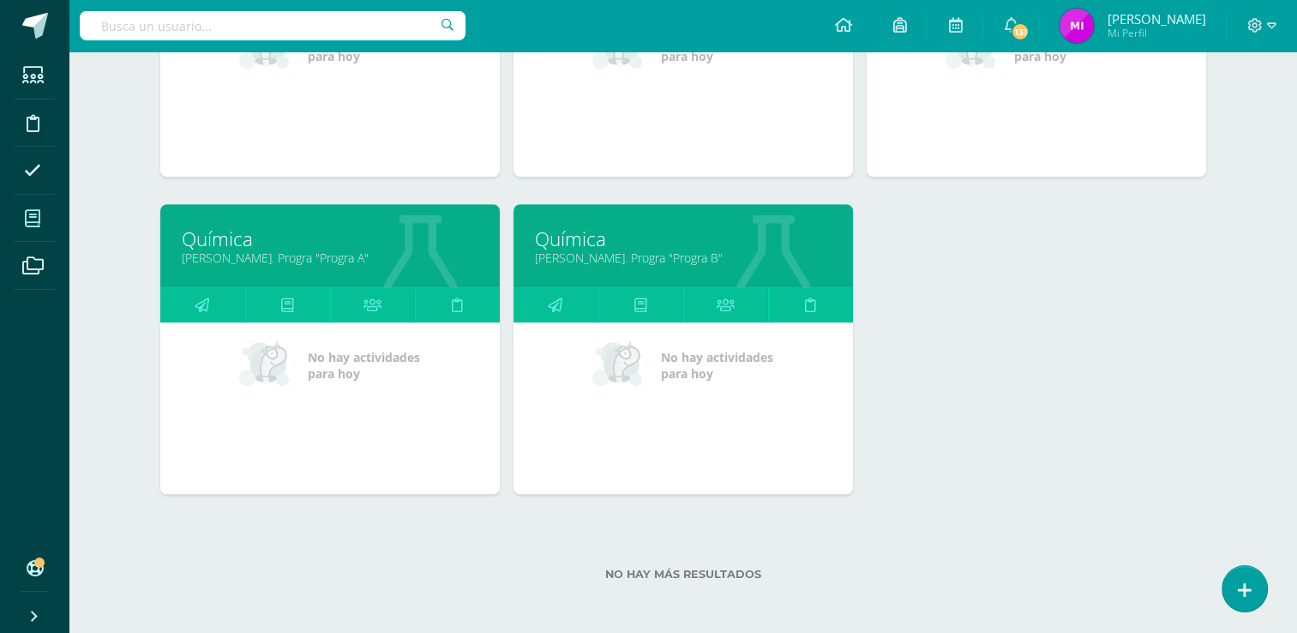
click at [601, 242] on link "Química" at bounding box center [683, 238] width 297 height 27
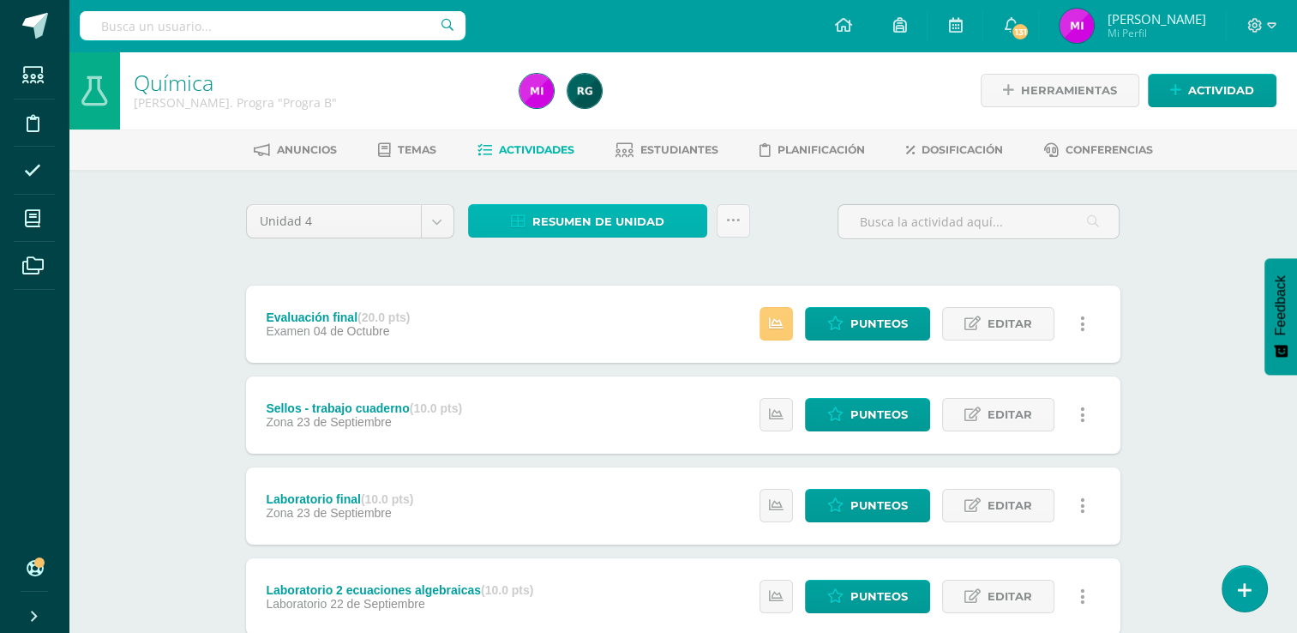
click at [583, 222] on span "Resumen de unidad" at bounding box center [598, 222] width 132 height 32
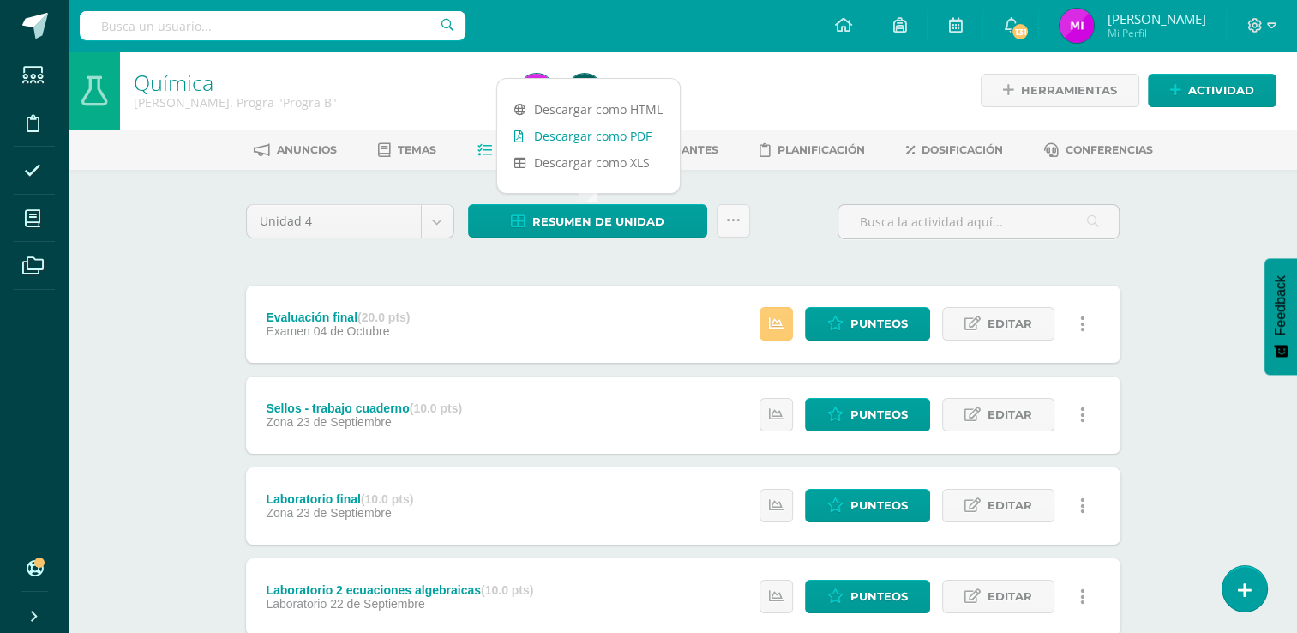
click at [552, 132] on link "Descargar como PDF" at bounding box center [588, 136] width 183 height 27
click at [723, 216] on link at bounding box center [733, 220] width 33 height 33
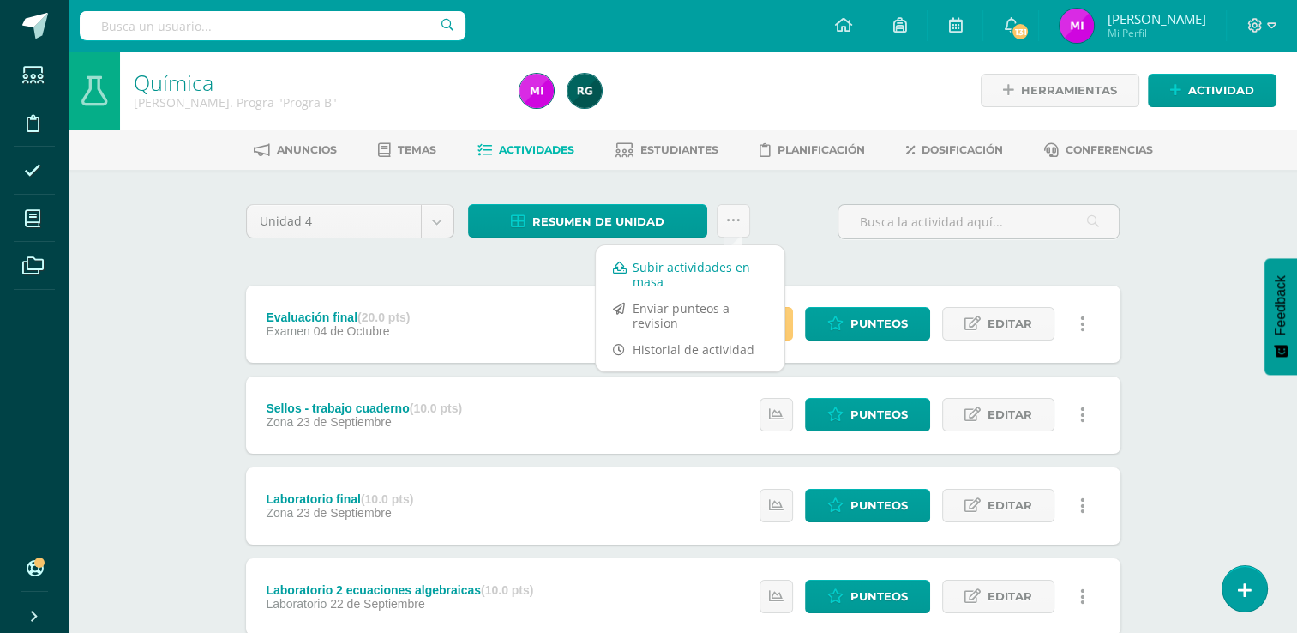
click at [673, 269] on link "Subir actividades en masa" at bounding box center [690, 274] width 189 height 41
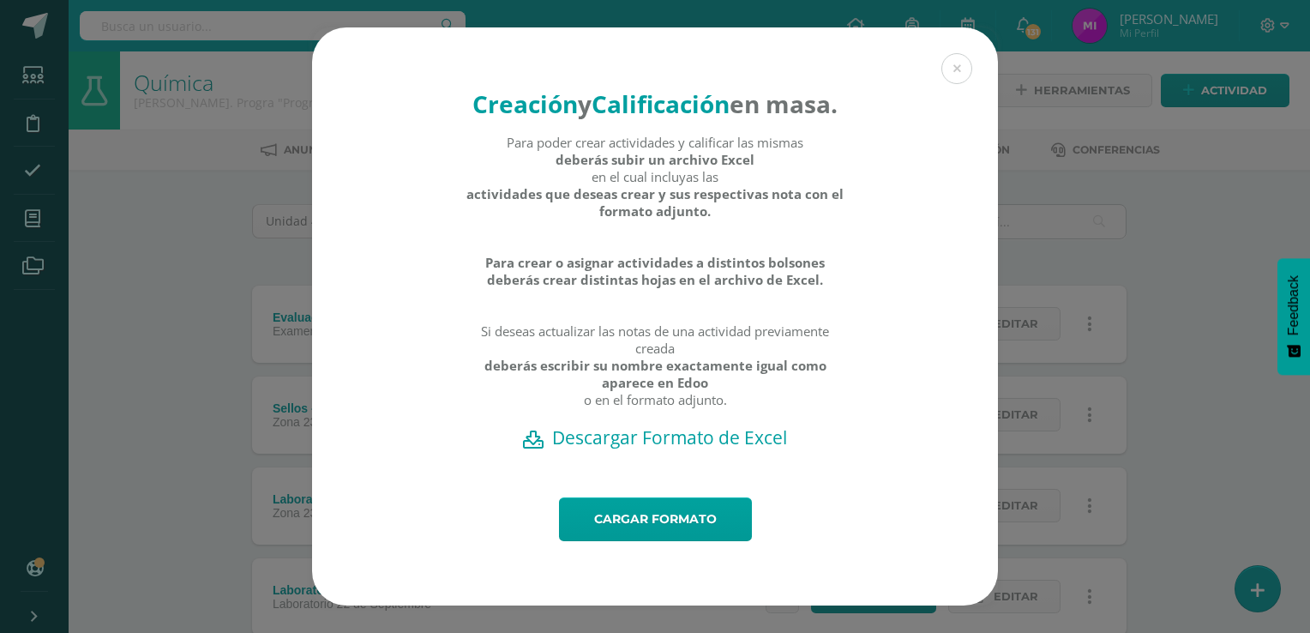
click at [615, 449] on h2 "Descargar Formato de Excel" at bounding box center [655, 437] width 626 height 24
click at [597, 449] on h2 "Descargar Formato de Excel" at bounding box center [655, 437] width 626 height 24
click at [657, 526] on link "Cargar formato" at bounding box center [655, 519] width 193 height 44
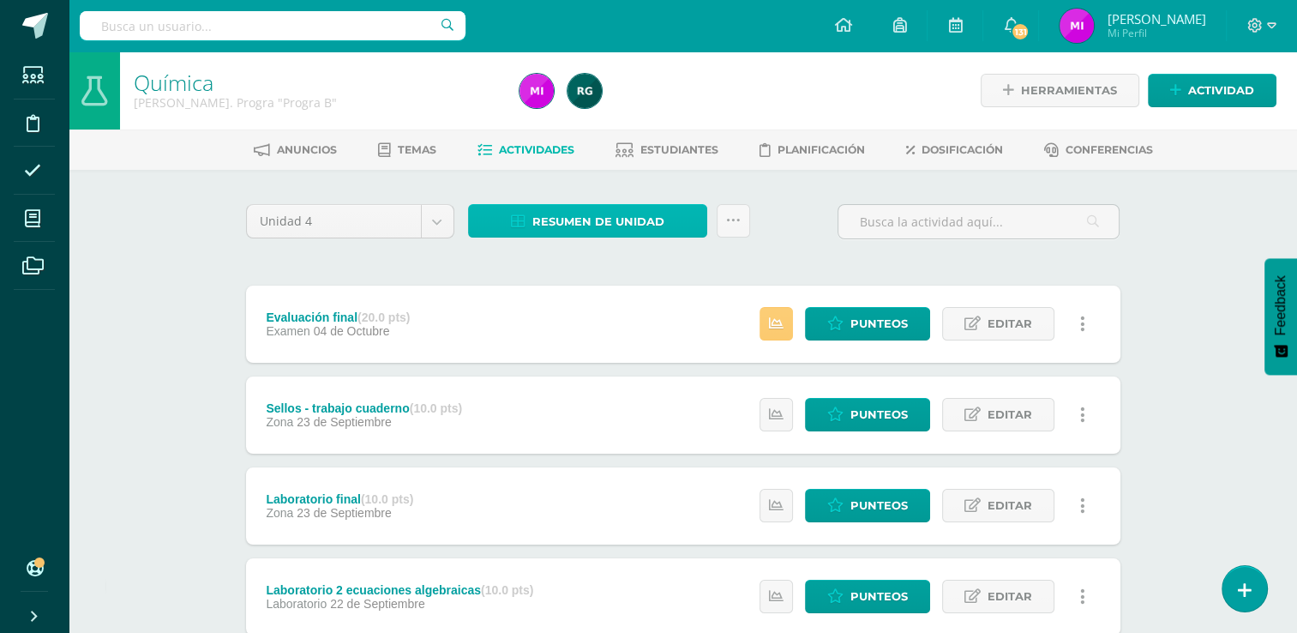
click at [571, 229] on span "Resumen de unidad" at bounding box center [598, 222] width 132 height 32
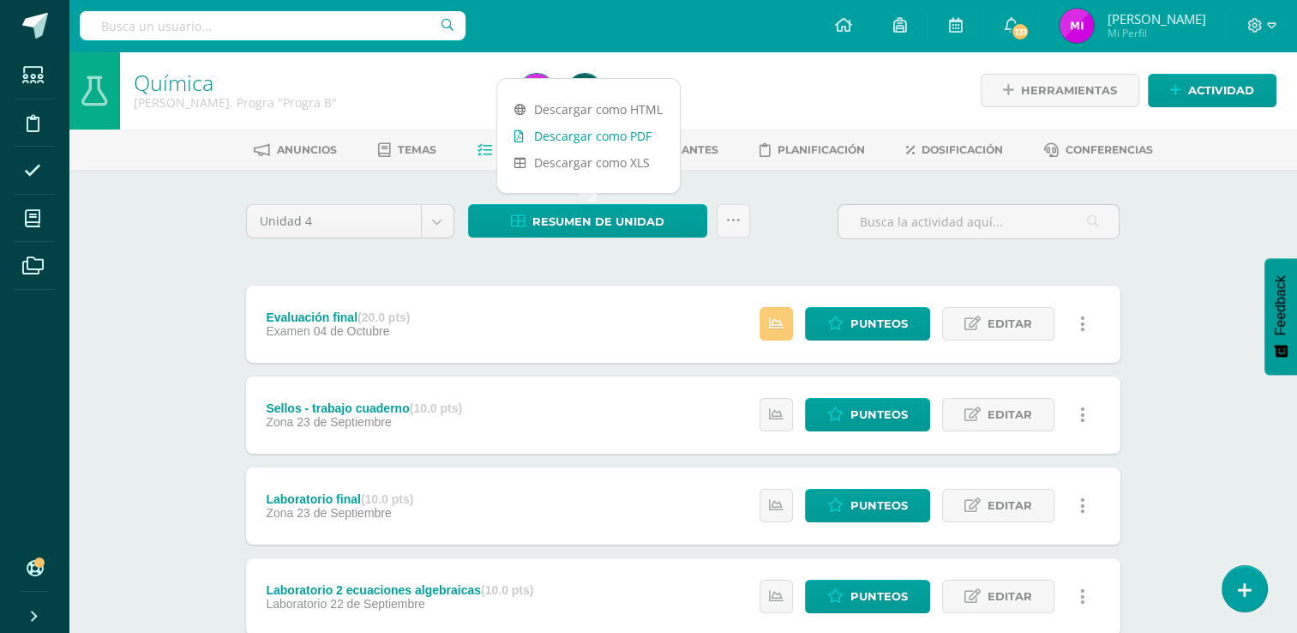
click at [555, 141] on link "Descargar como PDF" at bounding box center [588, 136] width 183 height 27
